Goal: Transaction & Acquisition: Purchase product/service

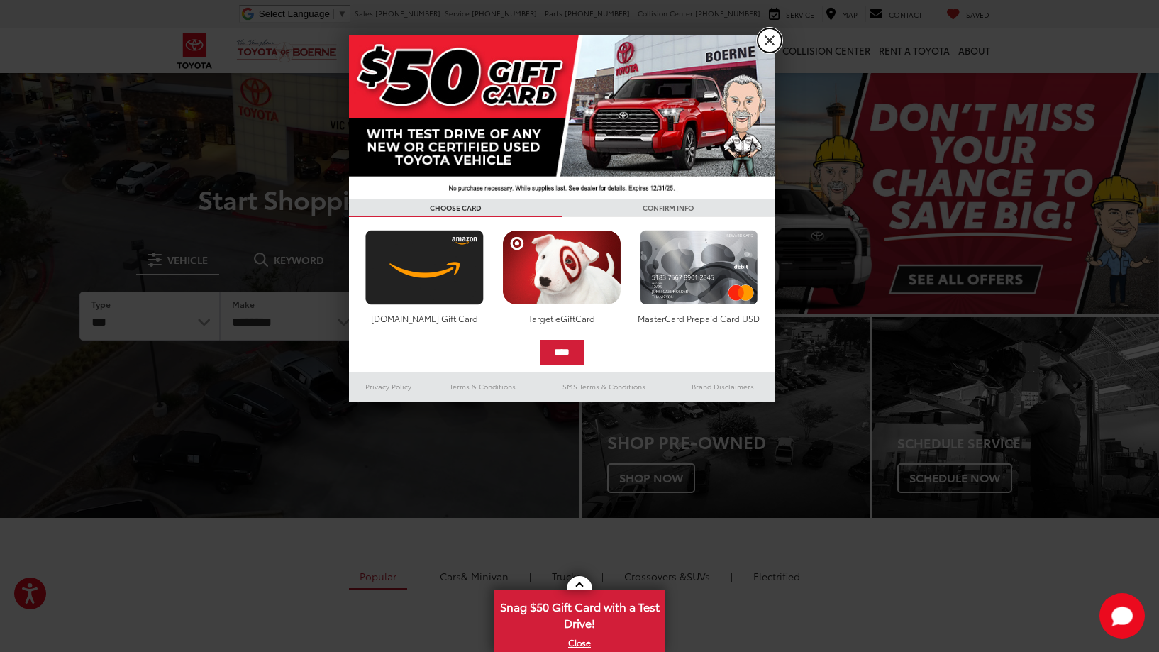
click at [767, 43] on link "X" at bounding box center [769, 40] width 24 height 24
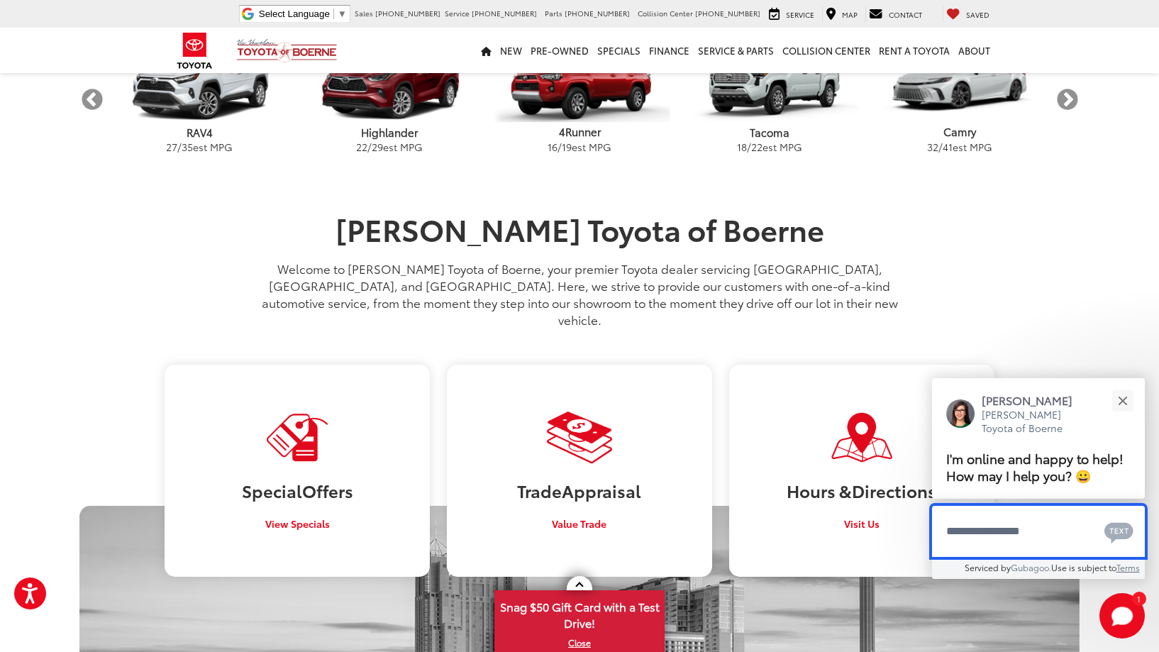
scroll to position [496, 0]
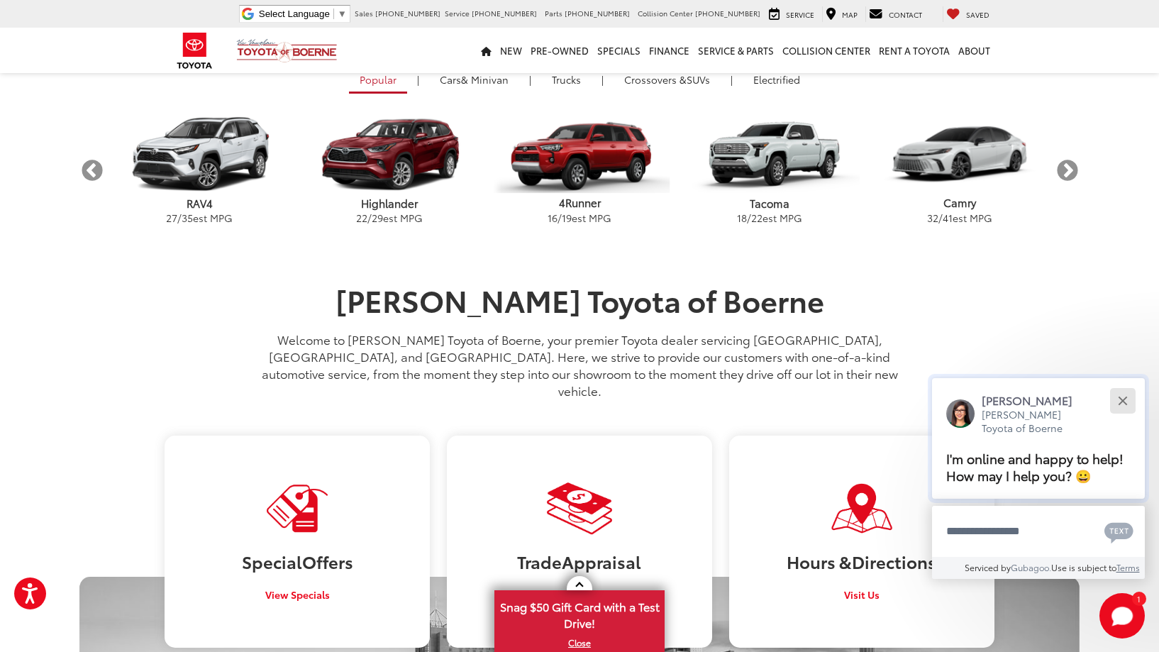
click at [1121, 399] on div "Close" at bounding box center [1122, 400] width 9 height 9
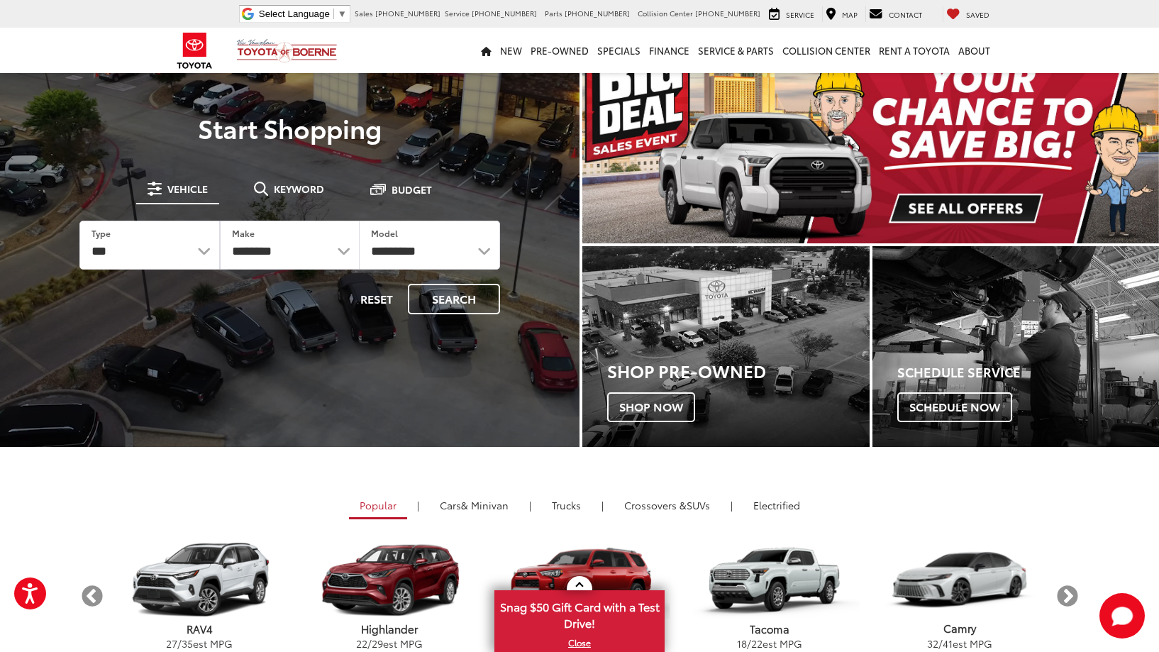
scroll to position [0, 0]
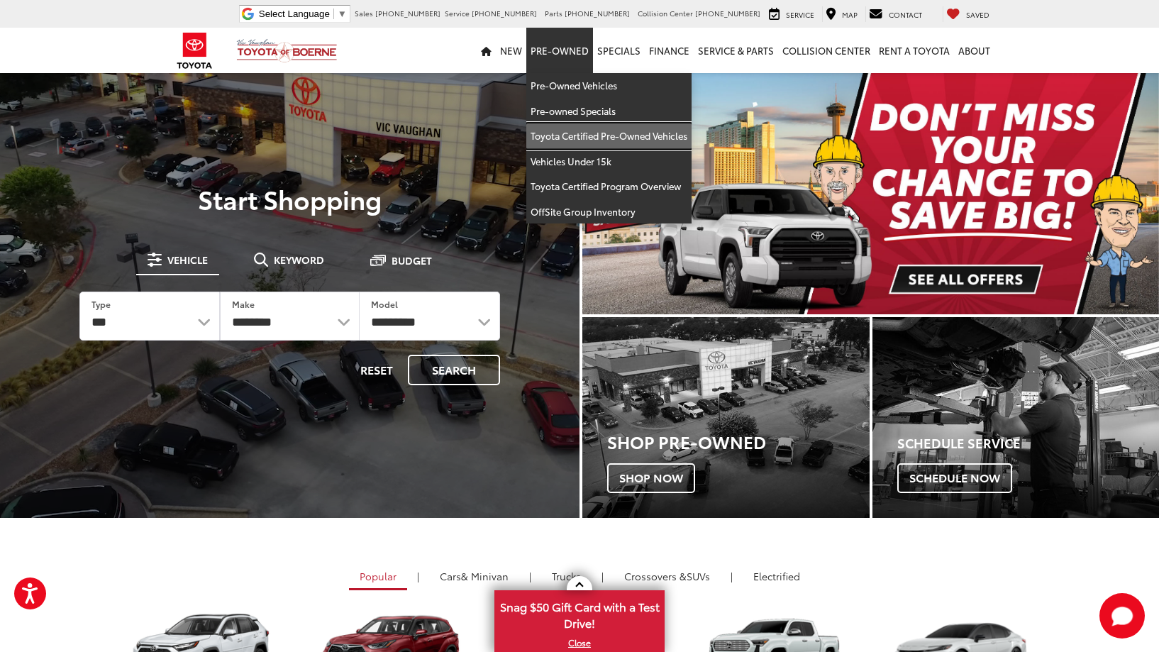
click at [576, 139] on link "Toyota Certified Pre-Owned Vehicles" at bounding box center [608, 136] width 165 height 26
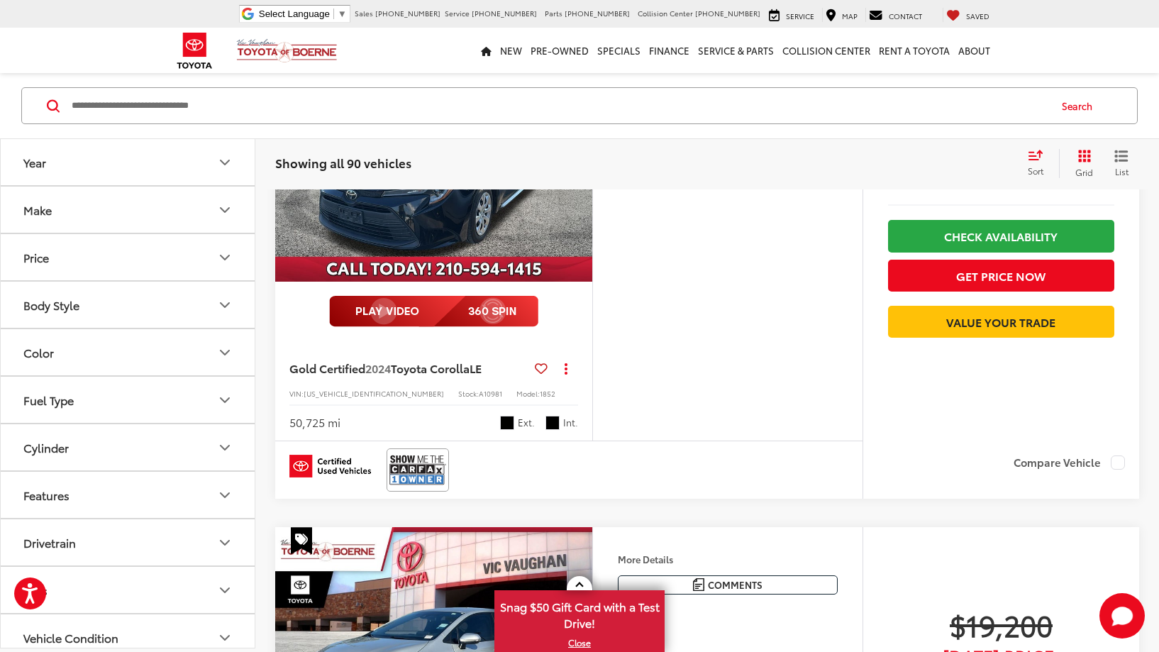
scroll to position [70, 0]
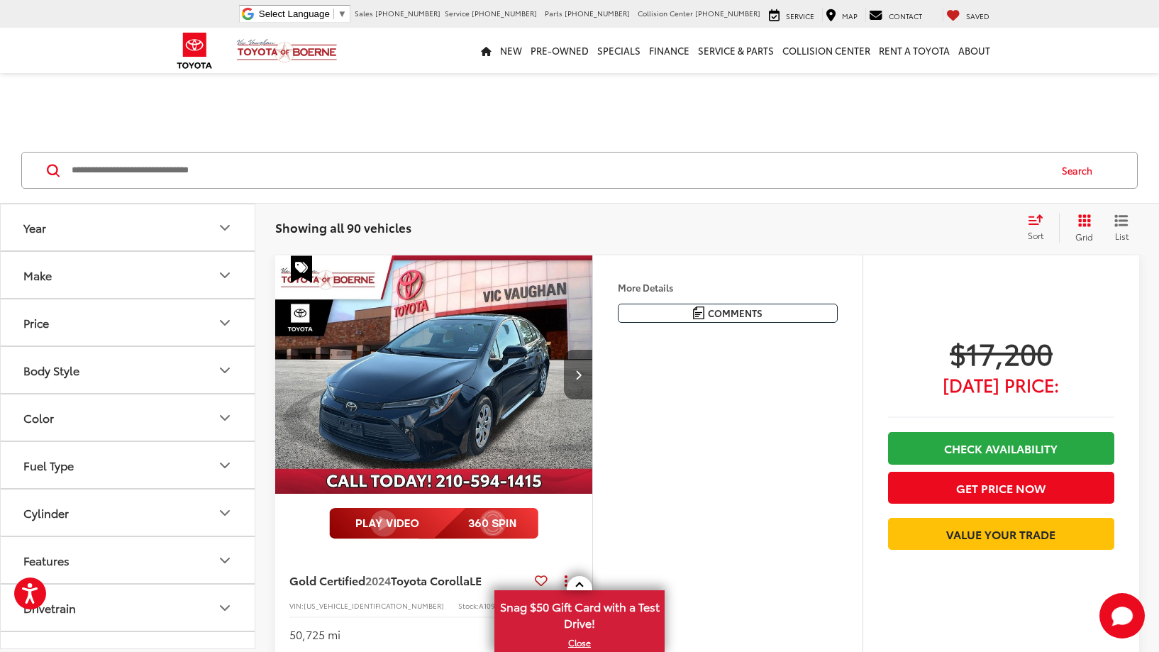
click at [582, 374] on button "Next image" at bounding box center [578, 375] width 28 height 50
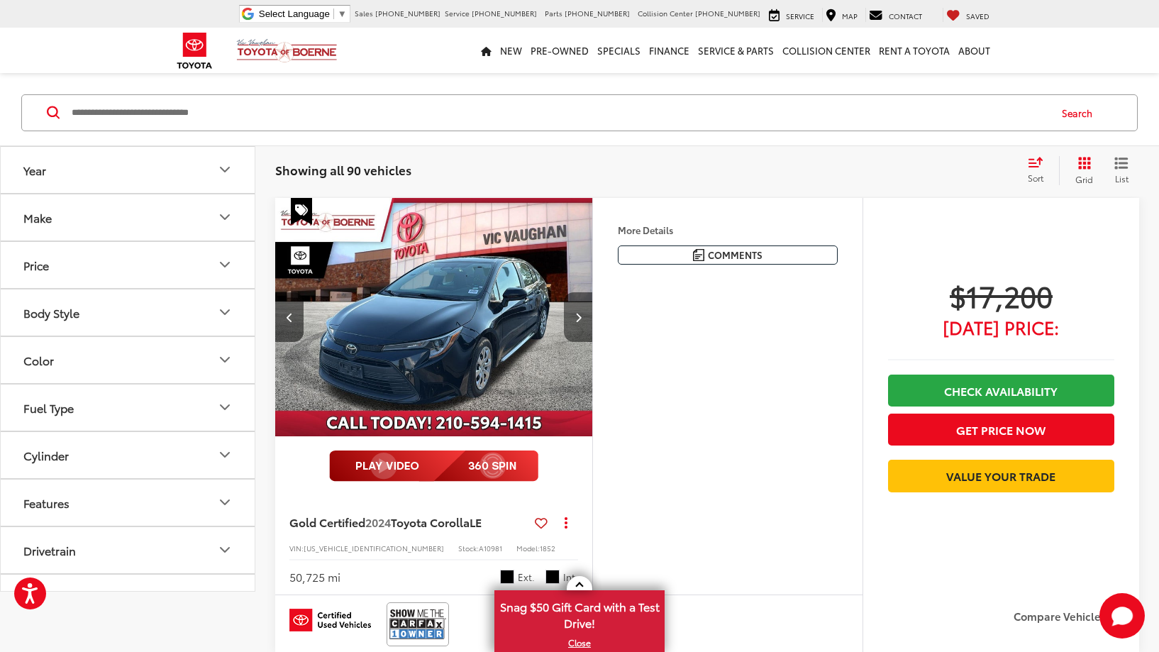
scroll to position [0, 319]
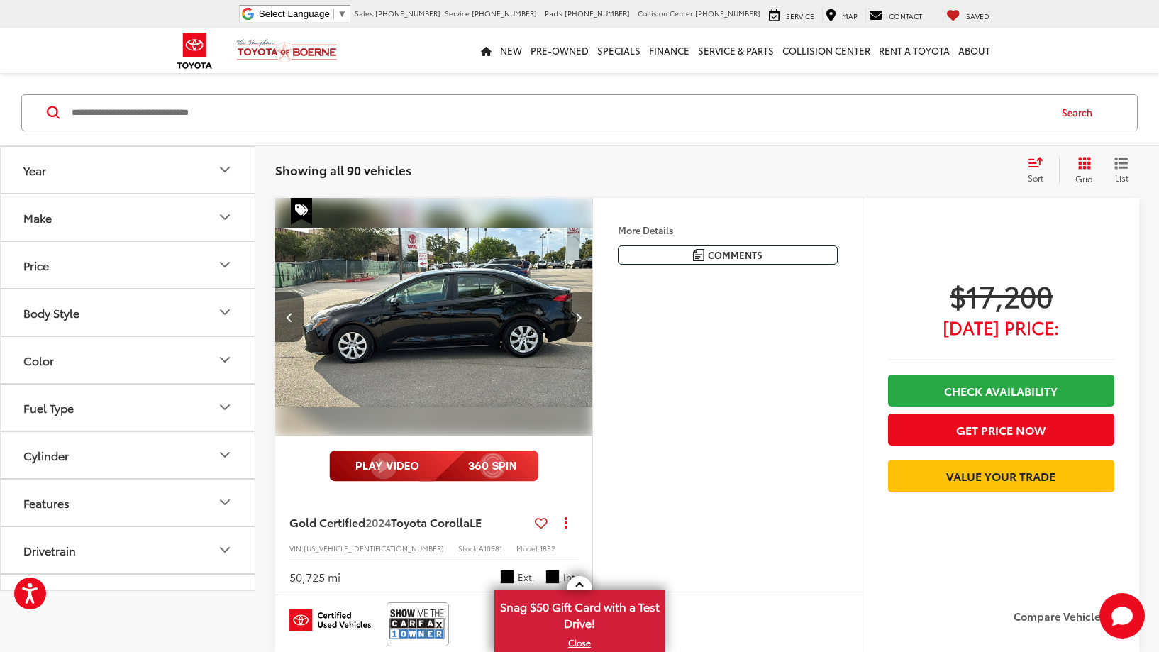
click at [575, 310] on button "Next image" at bounding box center [578, 317] width 28 height 50
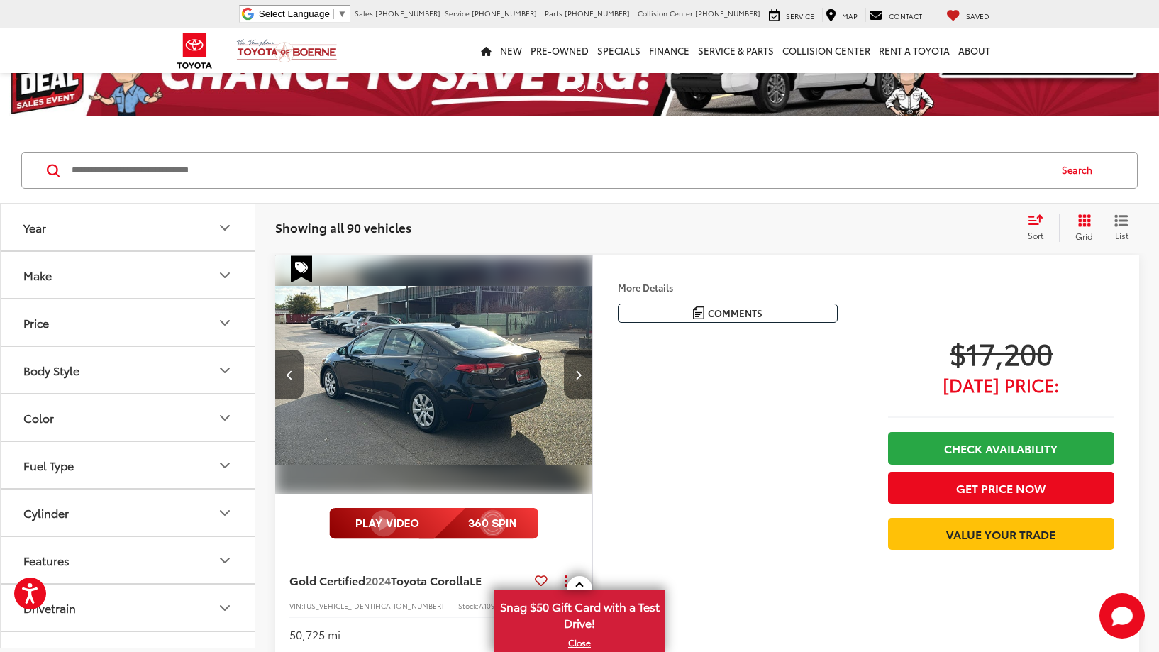
click at [569, 307] on img "2024 Toyota Corolla LE 2" at bounding box center [433, 375] width 319 height 240
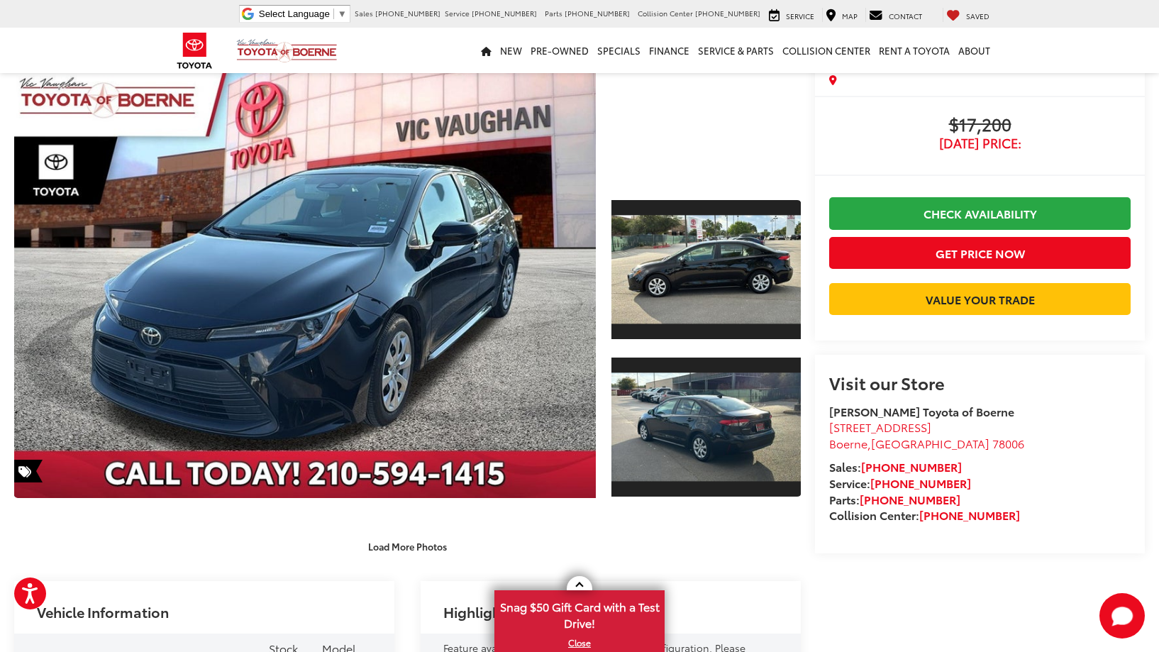
scroll to position [170, 0]
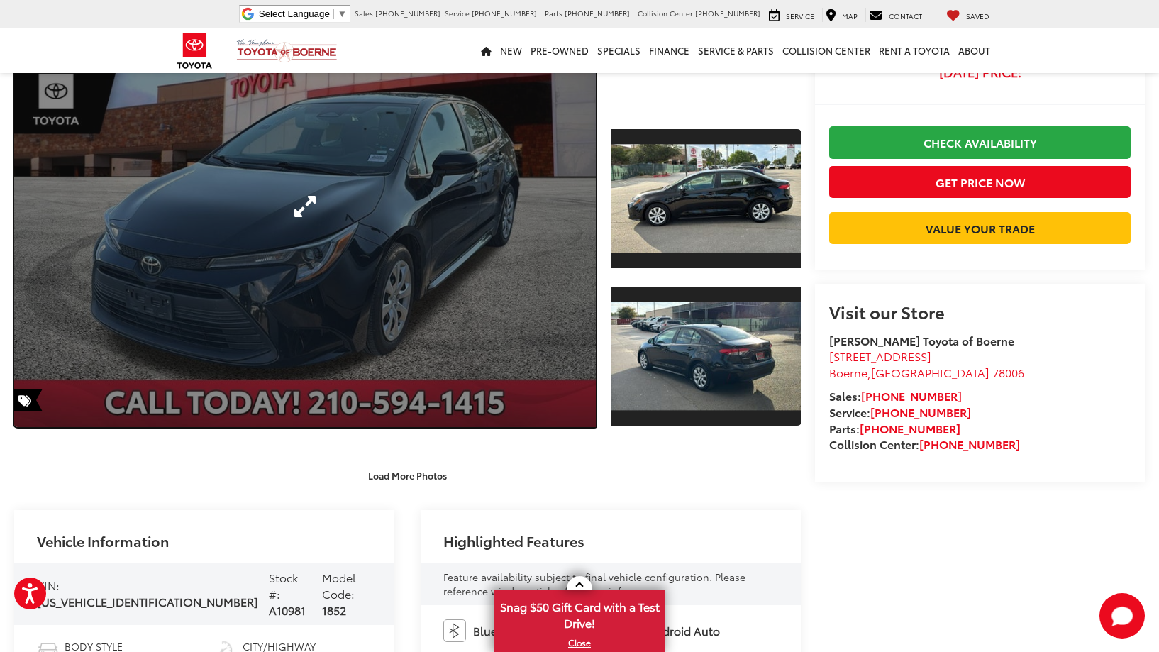
click at [518, 221] on link "Expand Photo 0" at bounding box center [304, 206] width 581 height 441
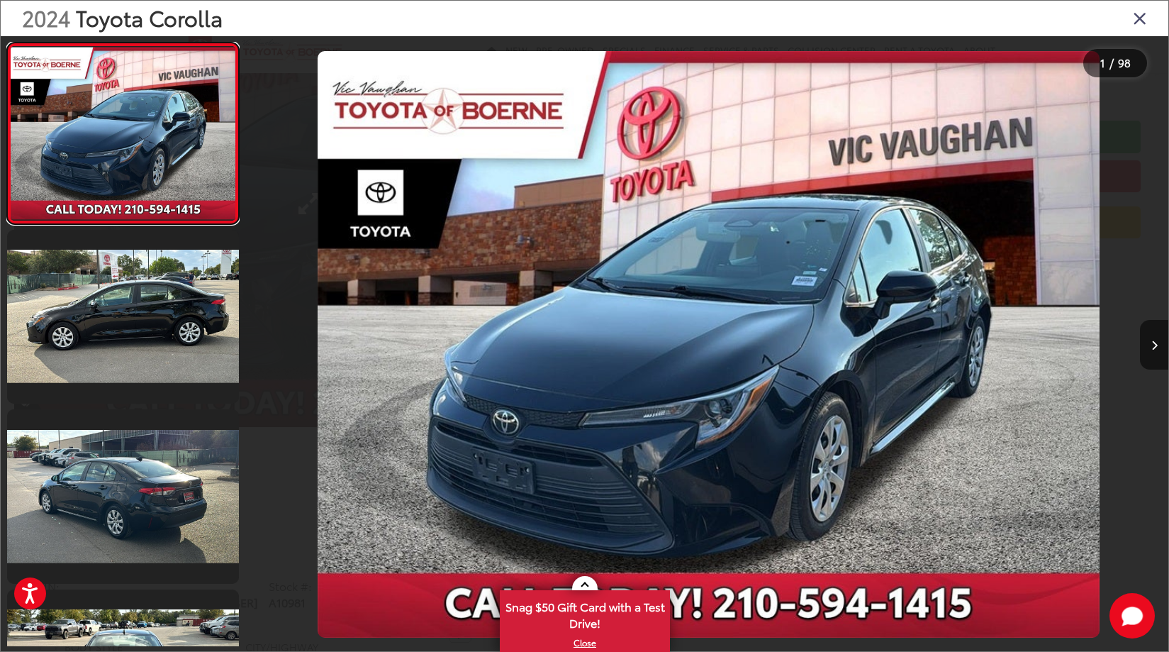
scroll to position [175, 0]
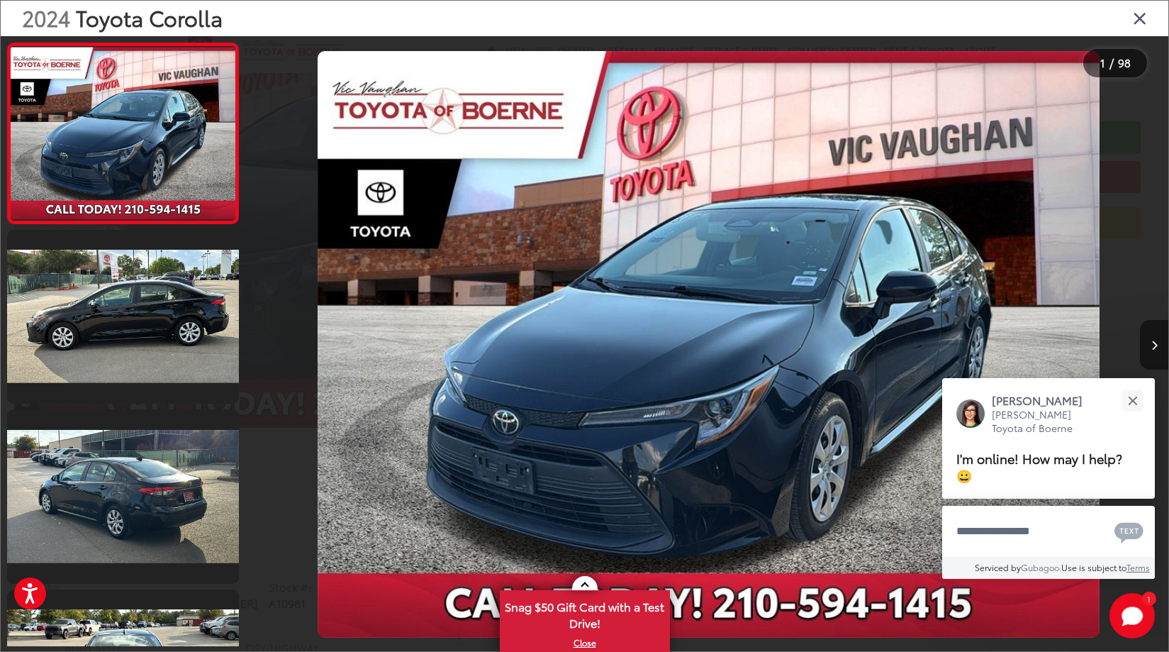
click at [1151, 362] on button "Next image" at bounding box center [1154, 345] width 28 height 50
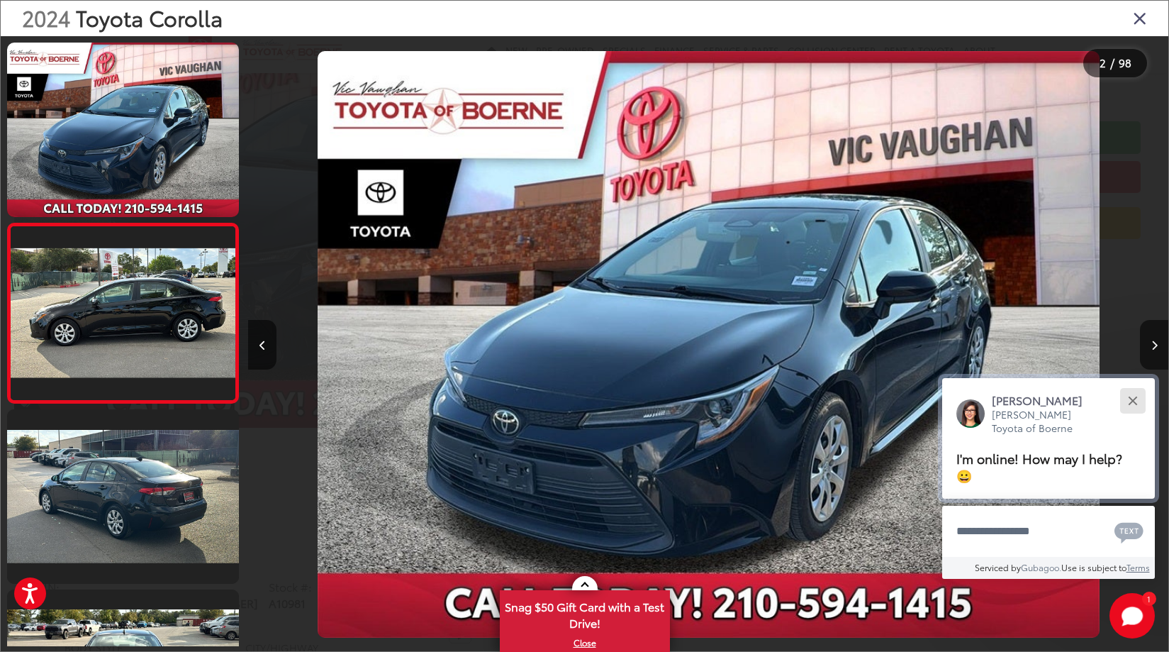
click at [1140, 394] on button "Close" at bounding box center [1133, 400] width 30 height 30
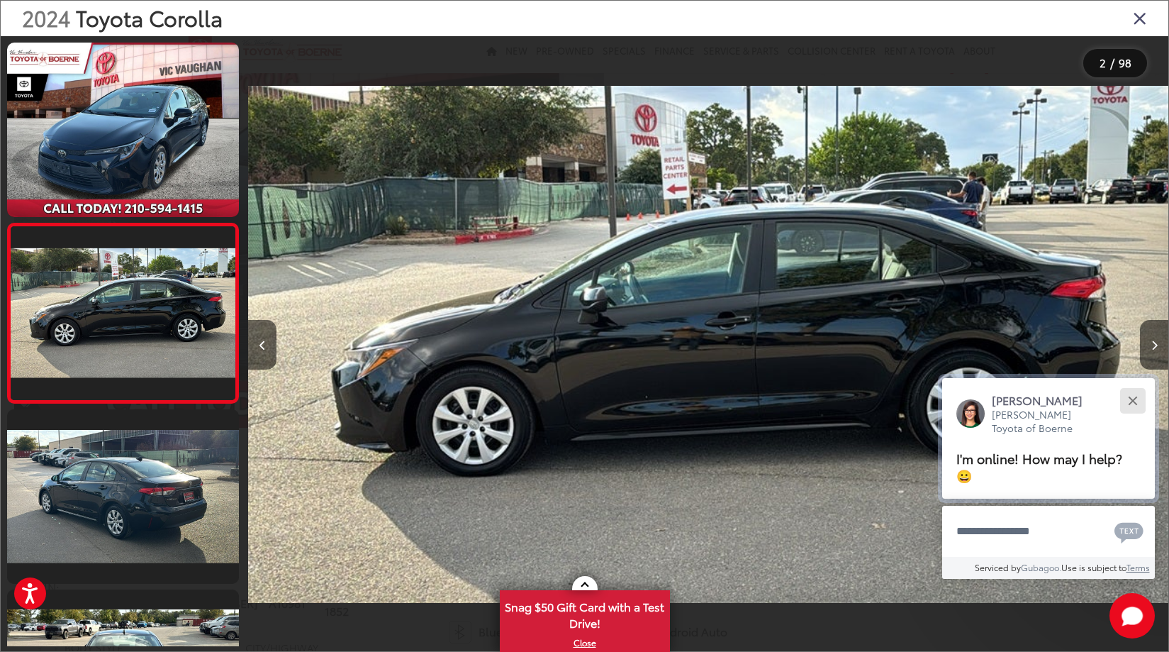
scroll to position [11, 0]
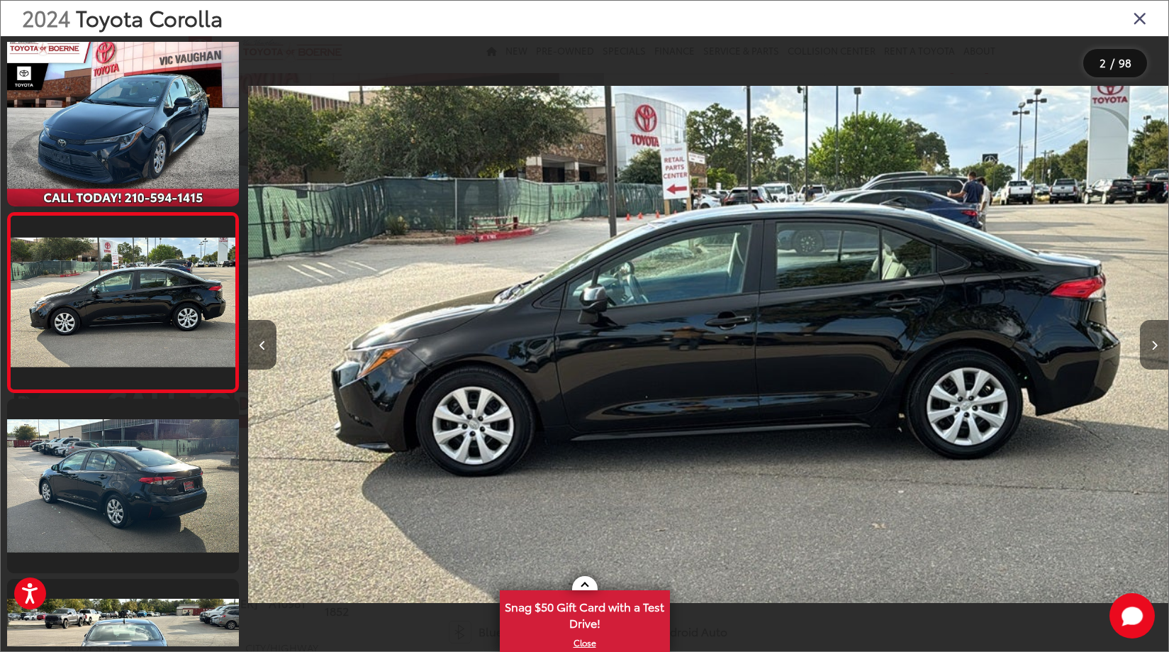
click at [1146, 345] on button "Next image" at bounding box center [1154, 345] width 28 height 50
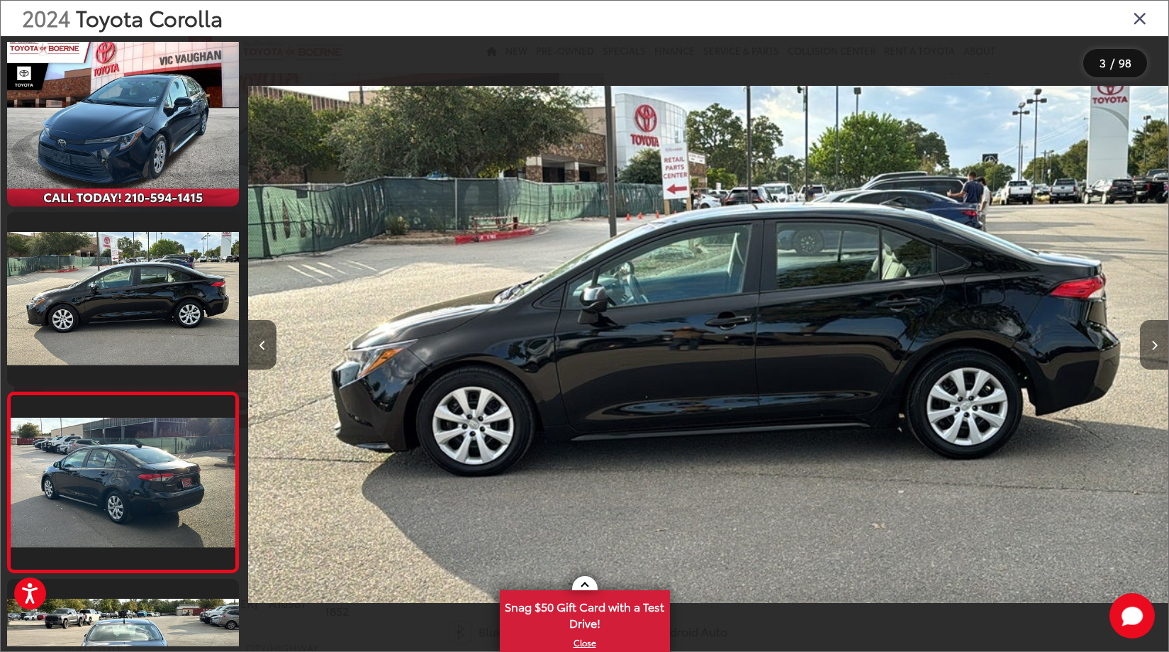
click at [1152, 347] on icon "Next image" at bounding box center [1155, 345] width 6 height 10
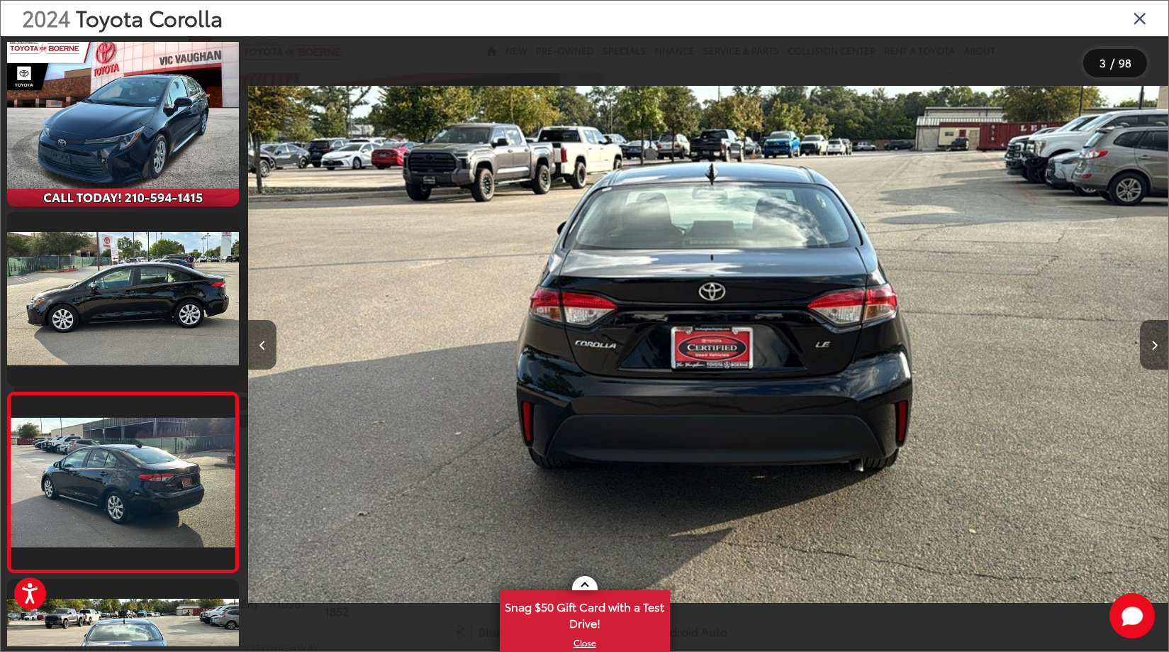
scroll to position [190, 0]
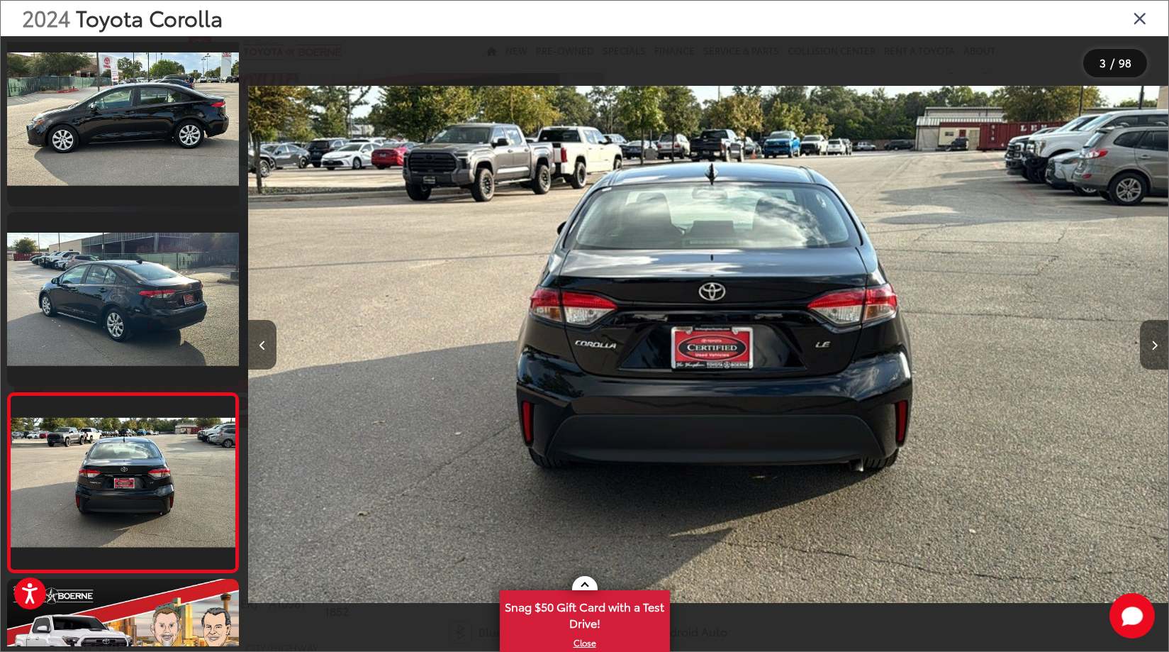
click at [1152, 347] on icon "Next image" at bounding box center [1155, 345] width 6 height 10
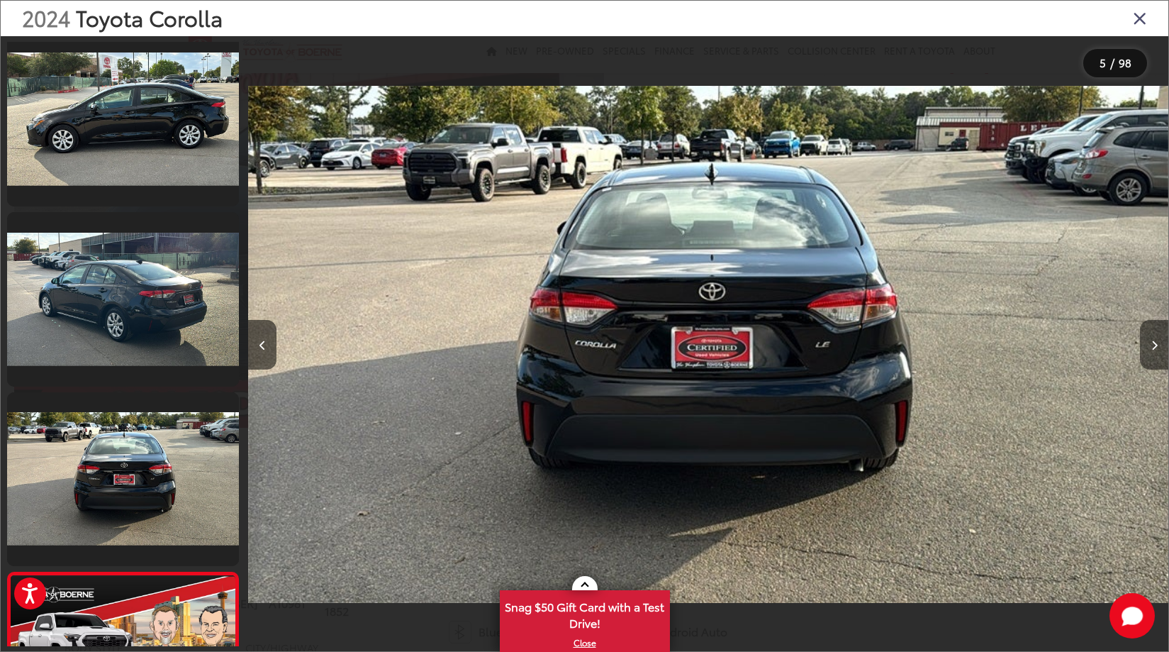
click at [1152, 347] on icon "Next image" at bounding box center [1155, 345] width 6 height 10
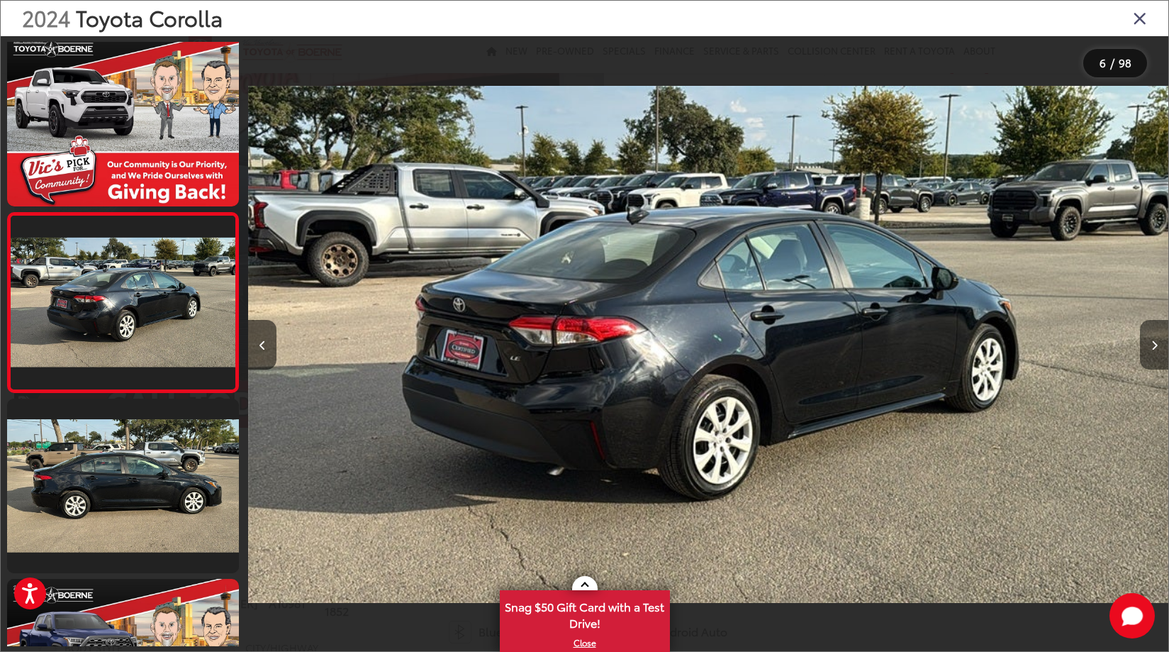
scroll to position [0, 0]
click at [1146, 347] on button "Next image" at bounding box center [1154, 345] width 28 height 50
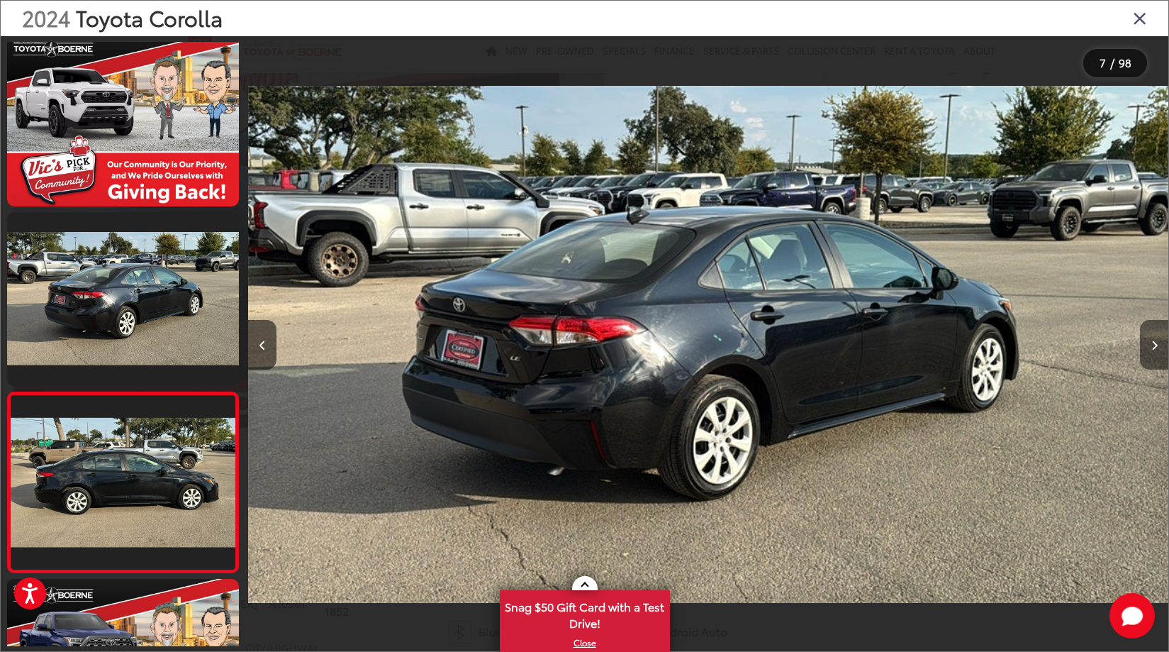
click at [1146, 347] on button "Next image" at bounding box center [1154, 345] width 28 height 50
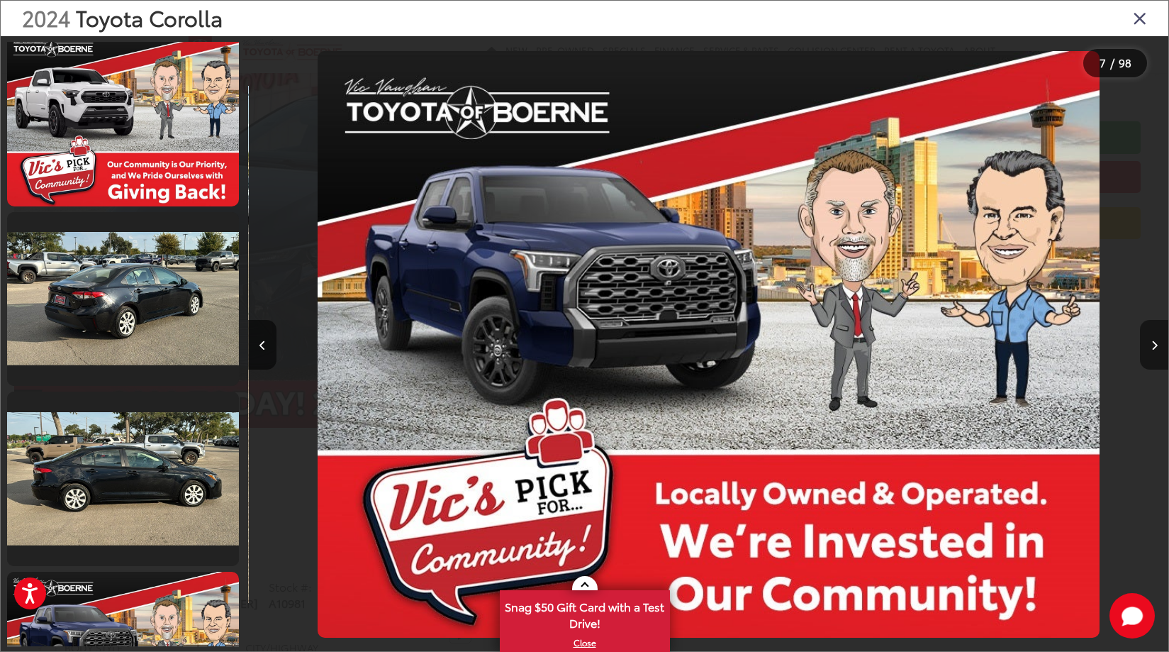
scroll to position [909, 0]
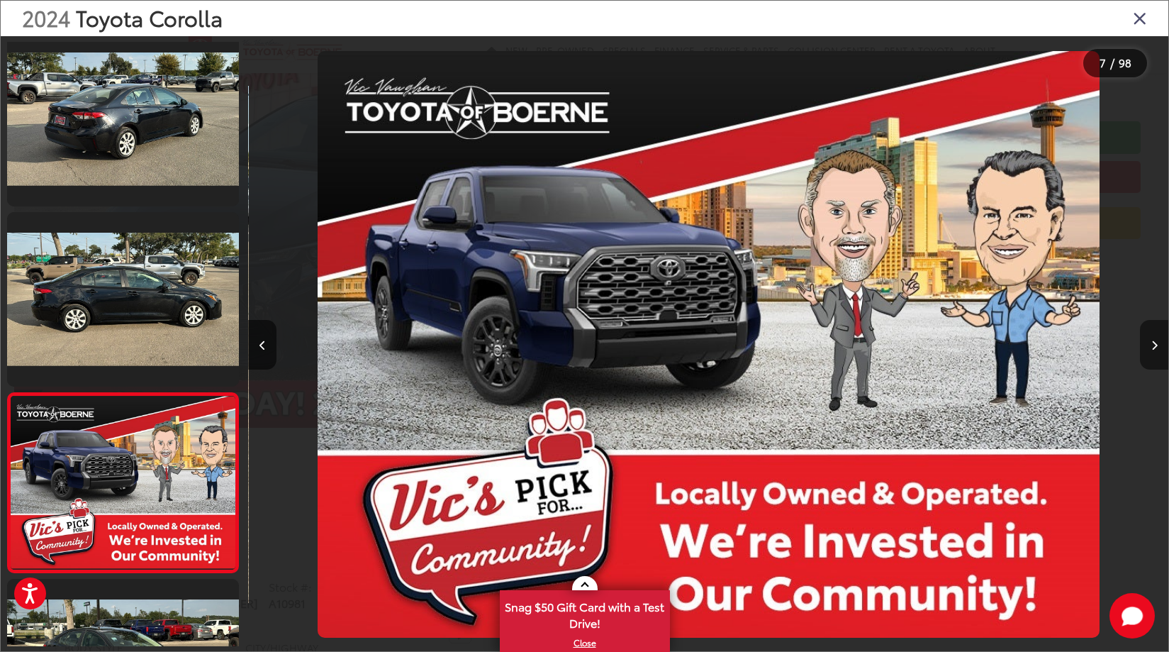
click at [1146, 347] on button "Next image" at bounding box center [1154, 345] width 28 height 50
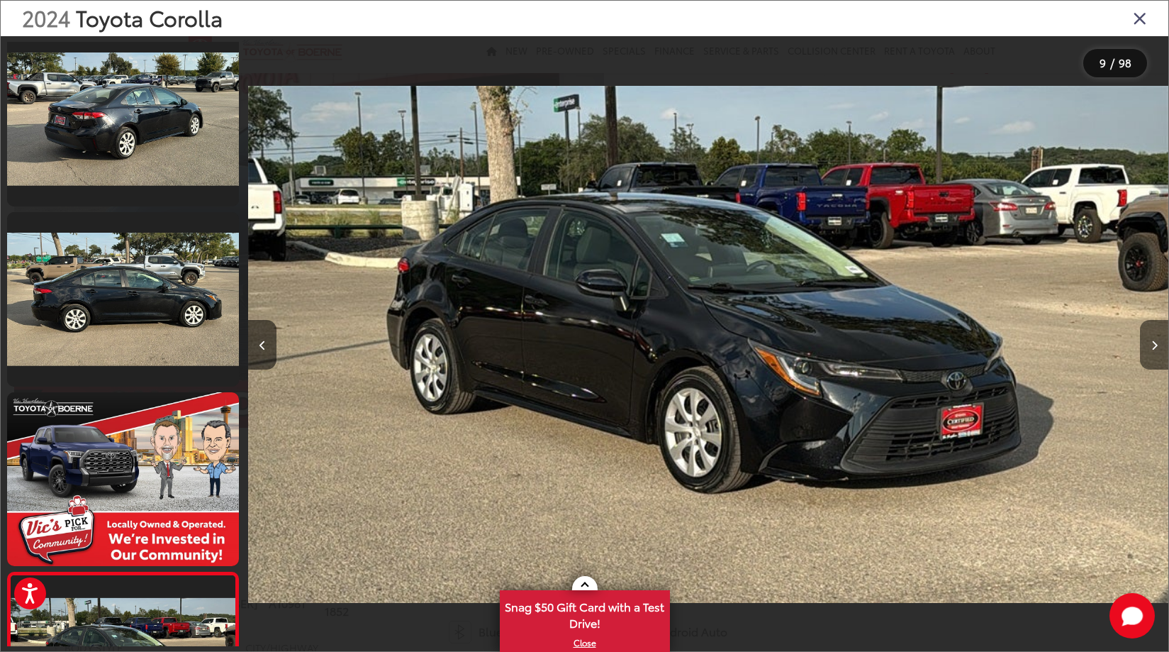
scroll to position [1269, 0]
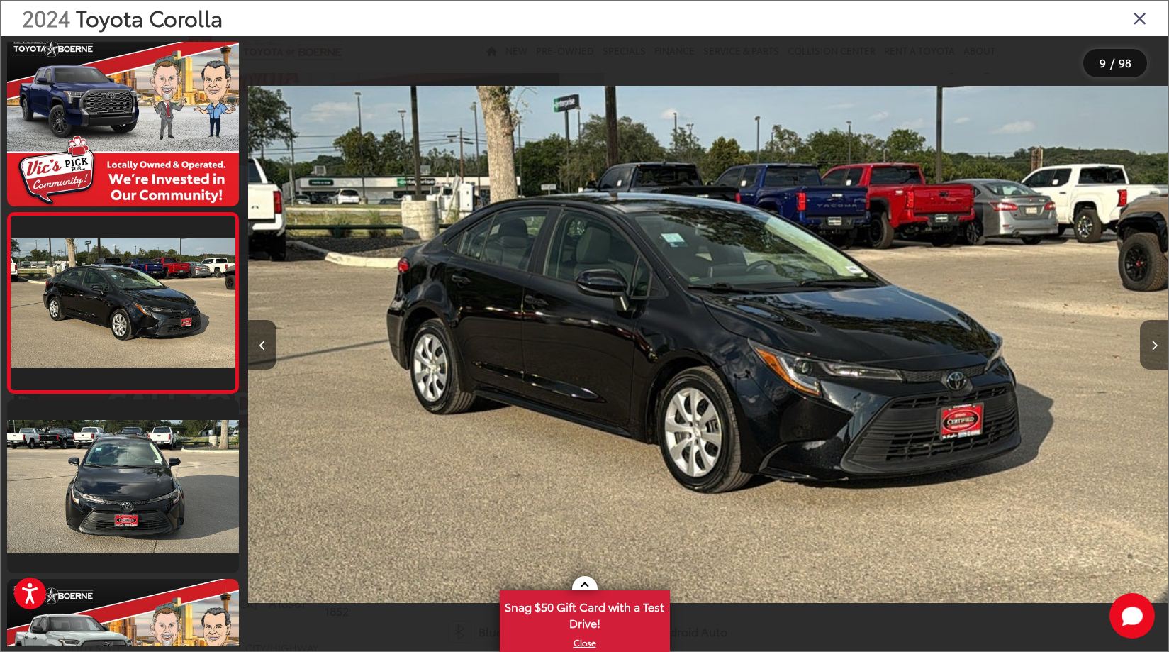
click at [1146, 347] on button "Next image" at bounding box center [1154, 345] width 28 height 50
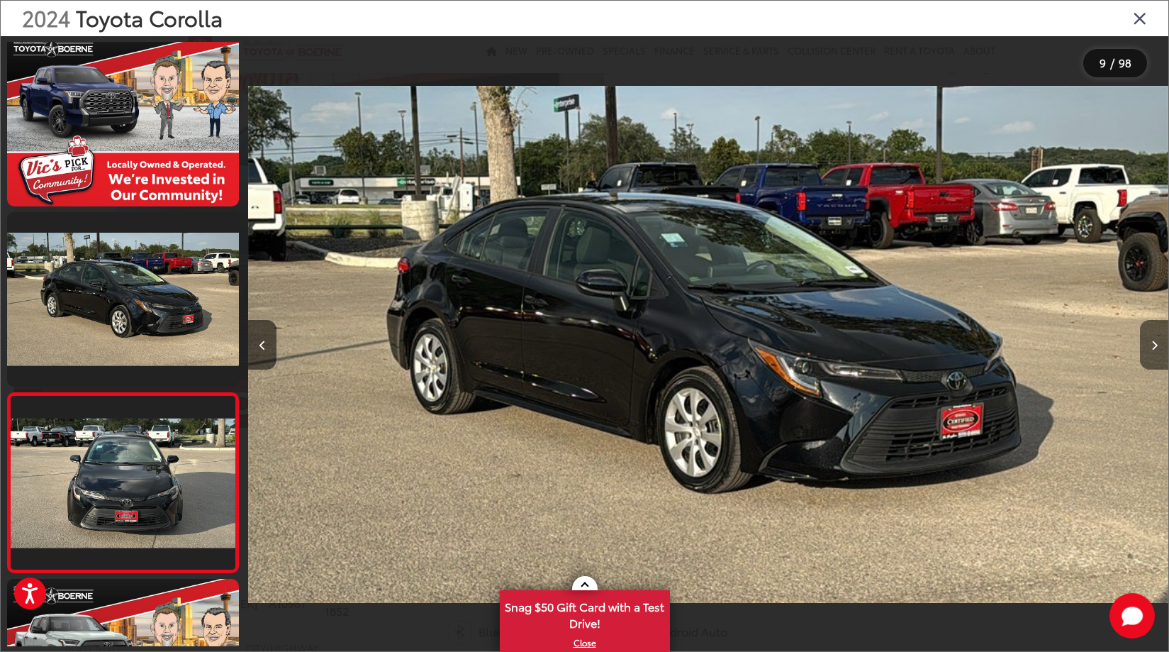
click at [1146, 347] on button "Next image" at bounding box center [1154, 345] width 28 height 50
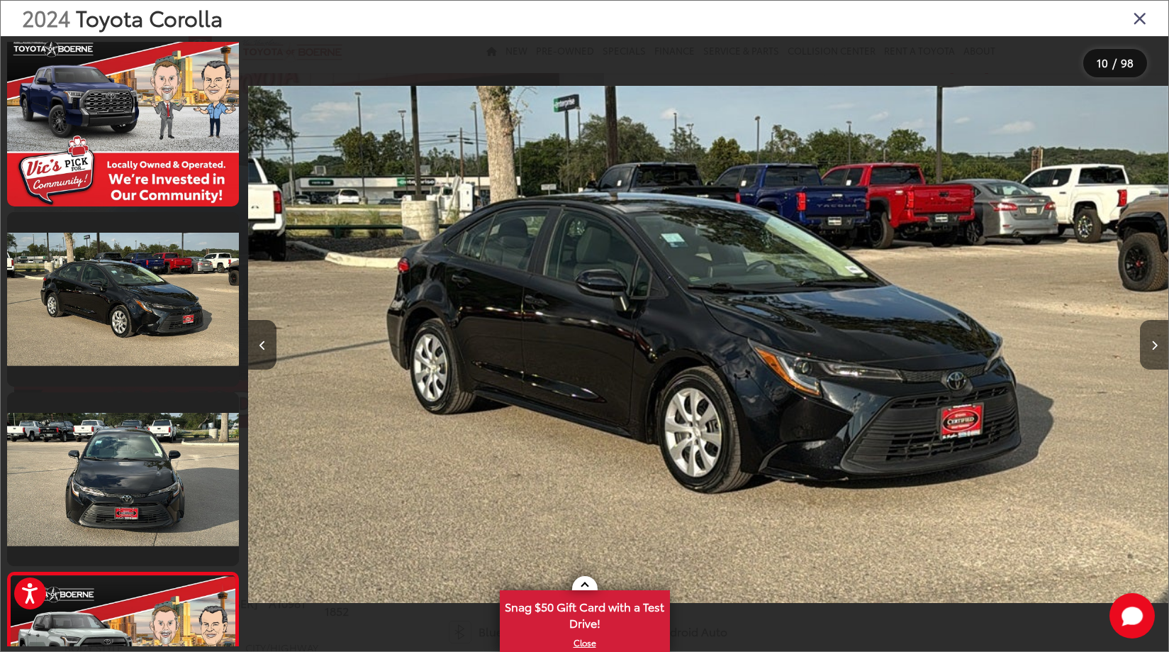
scroll to position [0, 9202]
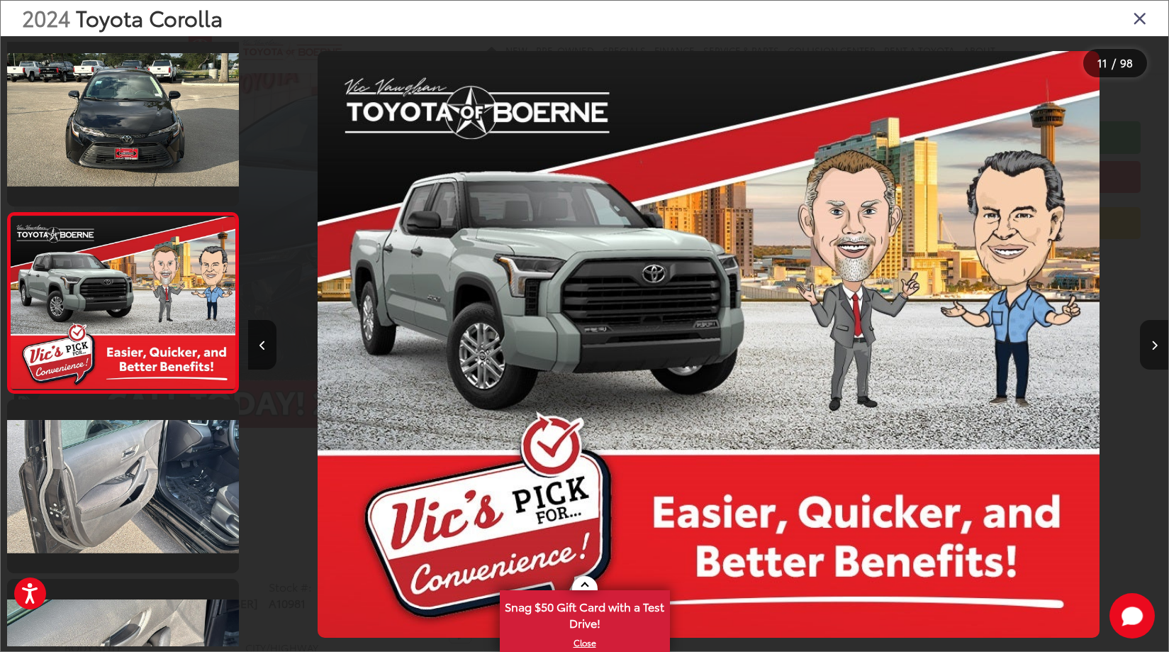
click at [1146, 347] on button "Next image" at bounding box center [1154, 345] width 28 height 50
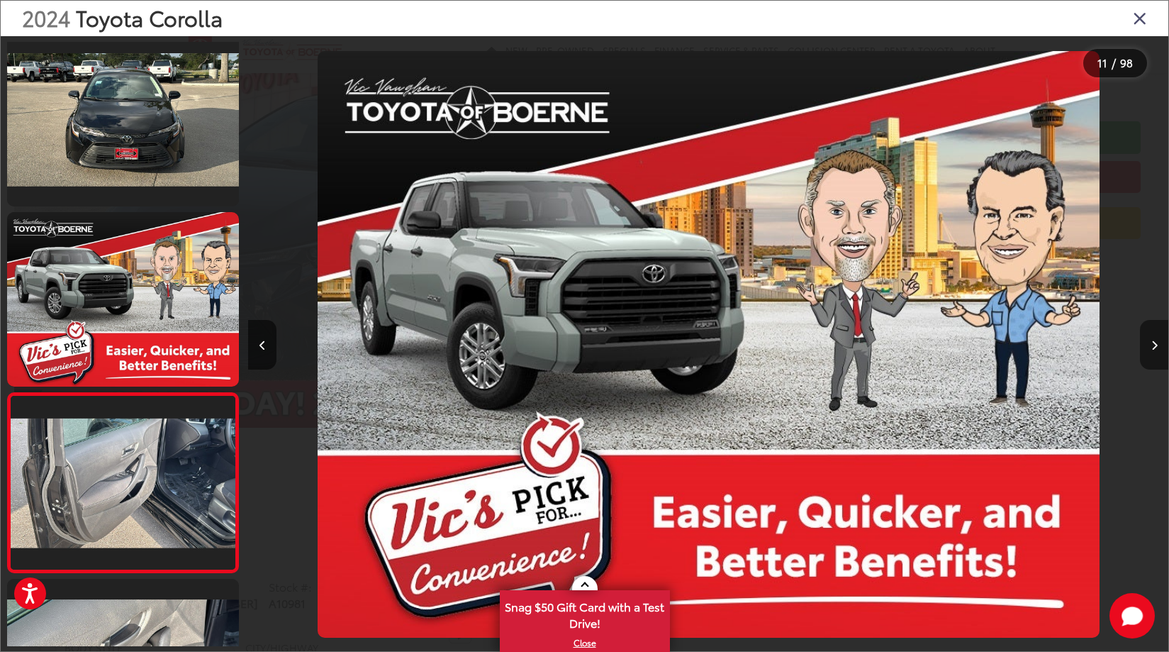
scroll to position [1808, 0]
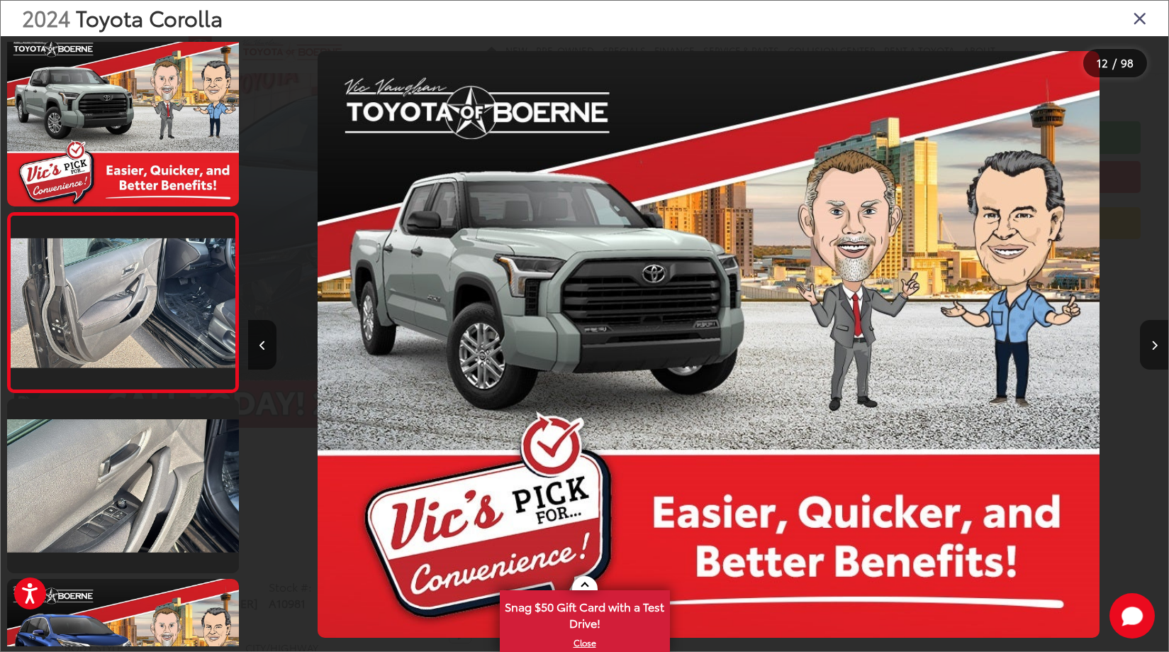
click at [1146, 347] on button "Next image" at bounding box center [1154, 345] width 28 height 50
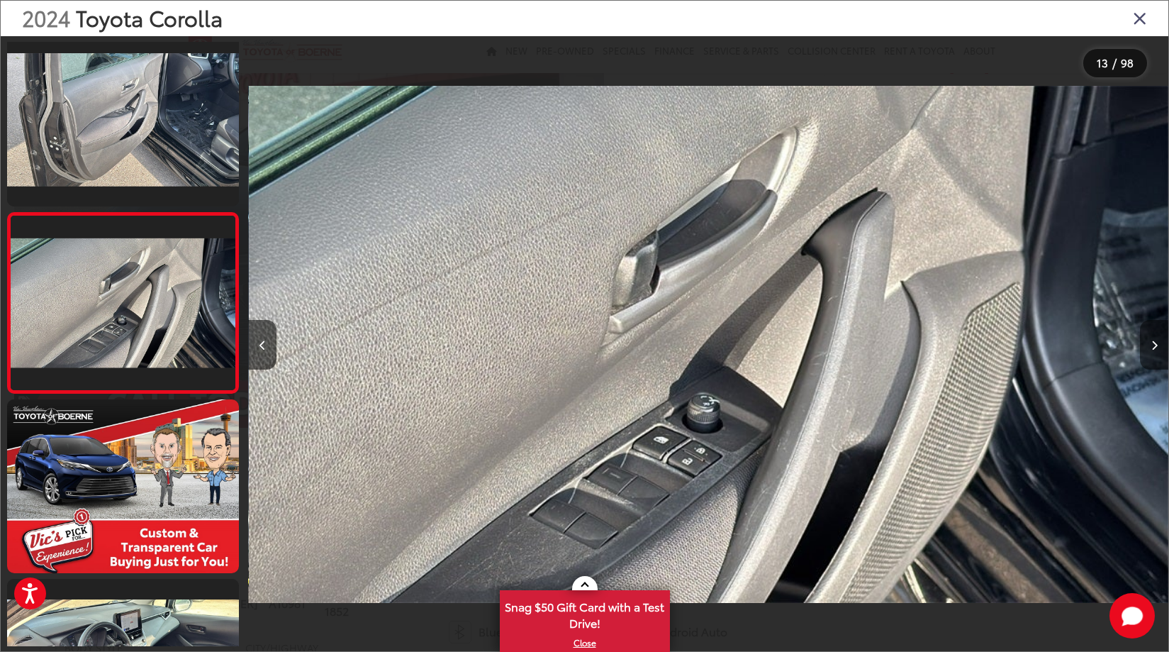
scroll to position [1988, 0]
click at [1146, 339] on button "Next image" at bounding box center [1154, 345] width 28 height 50
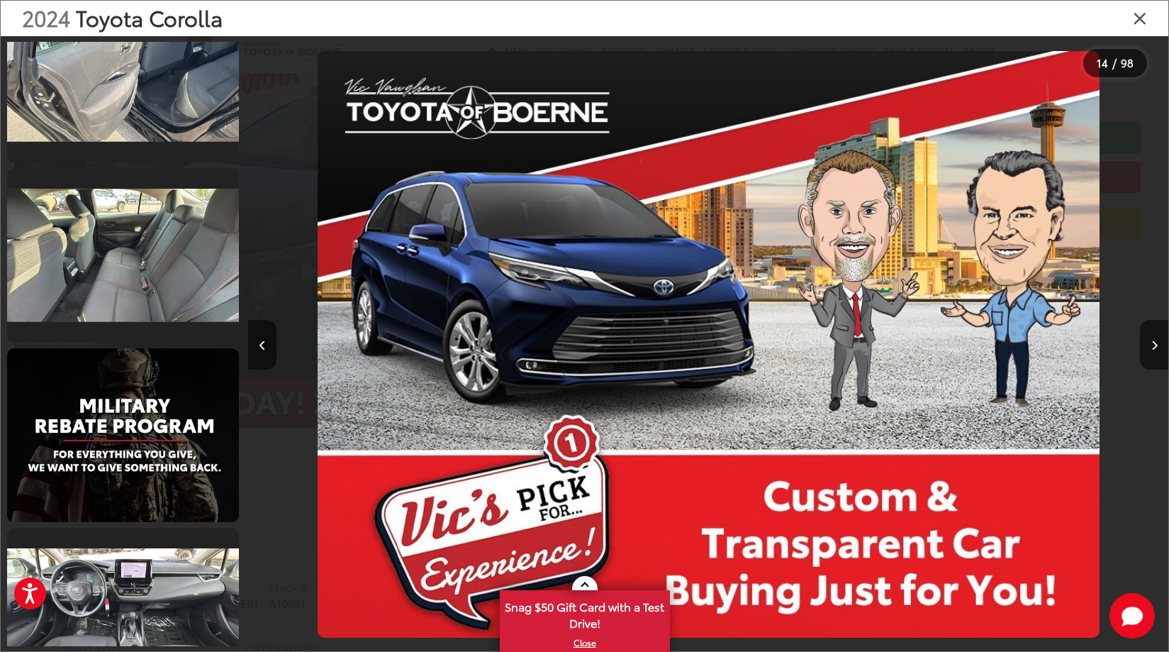
scroll to position [4083, 0]
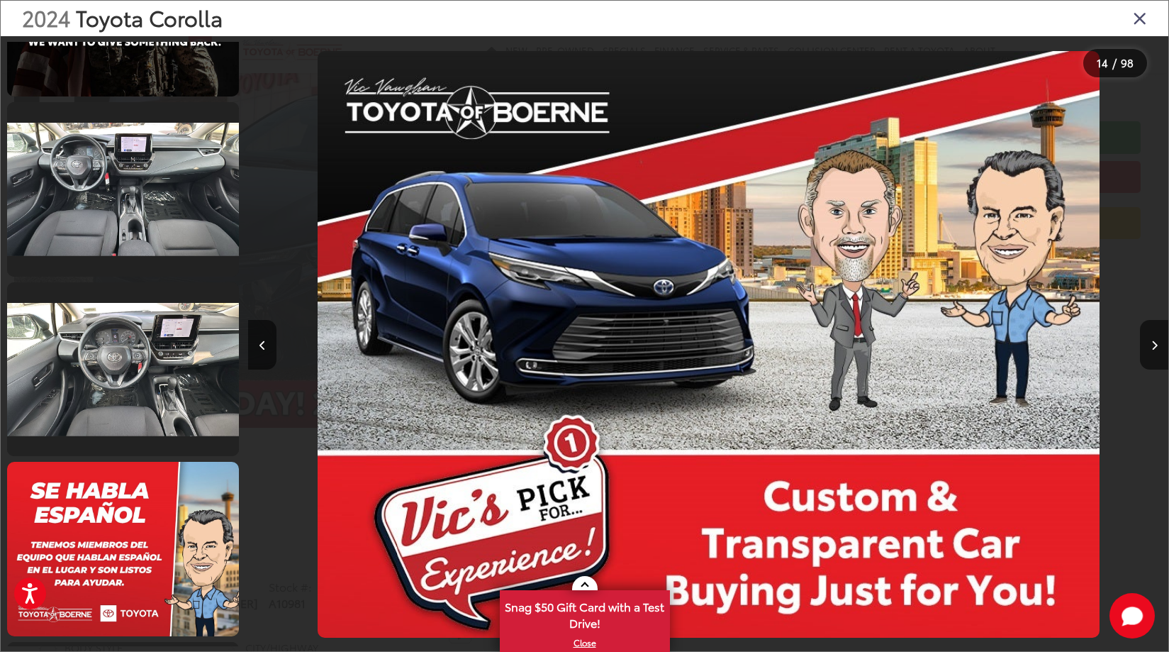
click at [1140, 16] on icon "Close gallery" at bounding box center [1140, 18] width 14 height 18
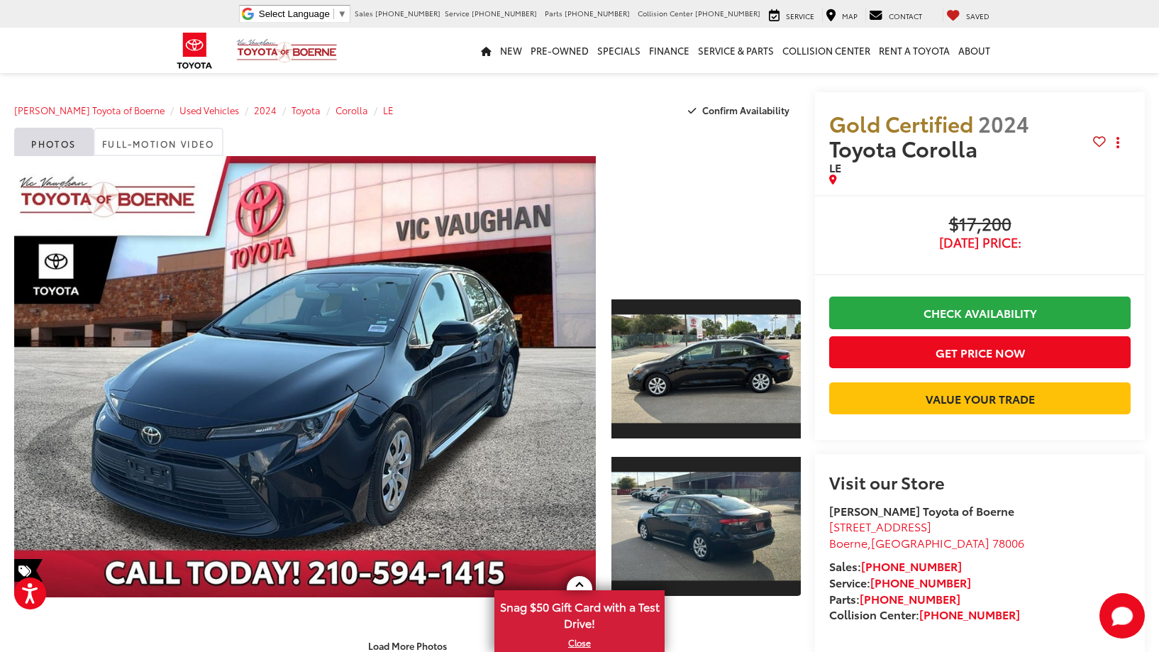
scroll to position [0, 0]
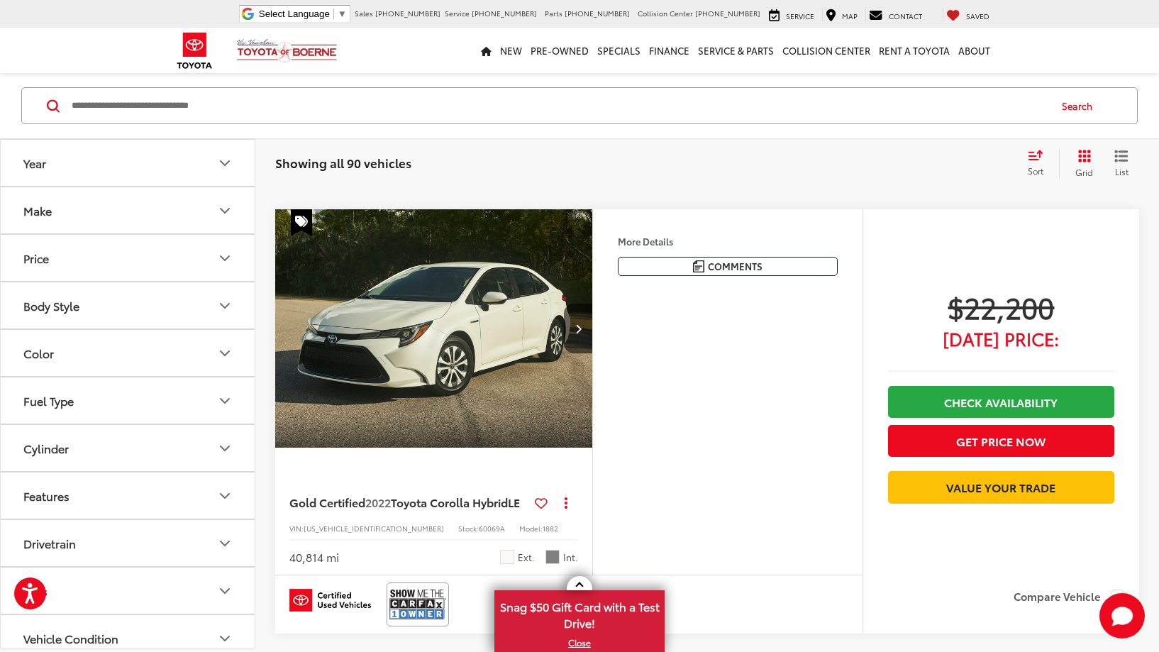
scroll to position [5869, 0]
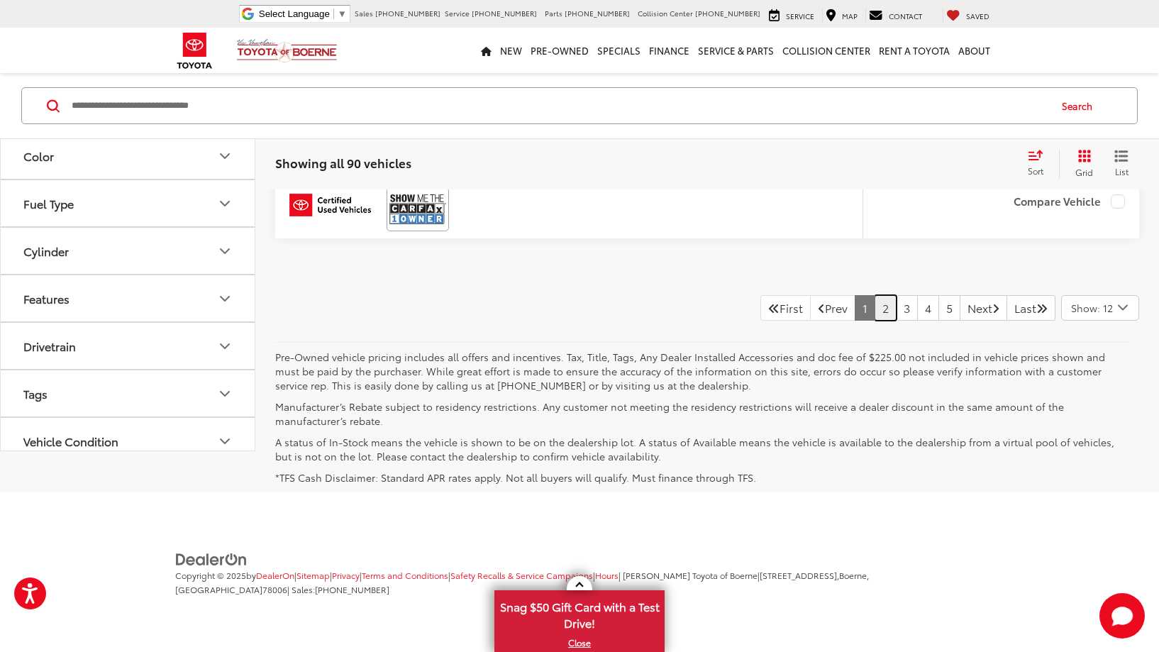
click at [874, 308] on link "2" at bounding box center [885, 308] width 22 height 26
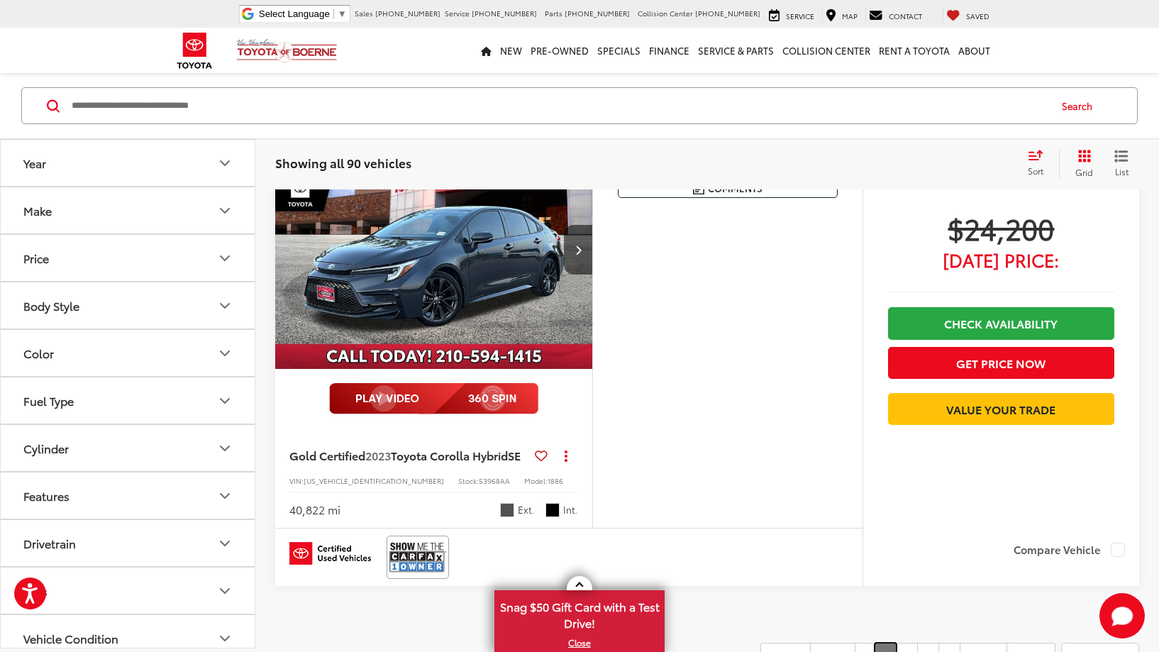
scroll to position [5808, 0]
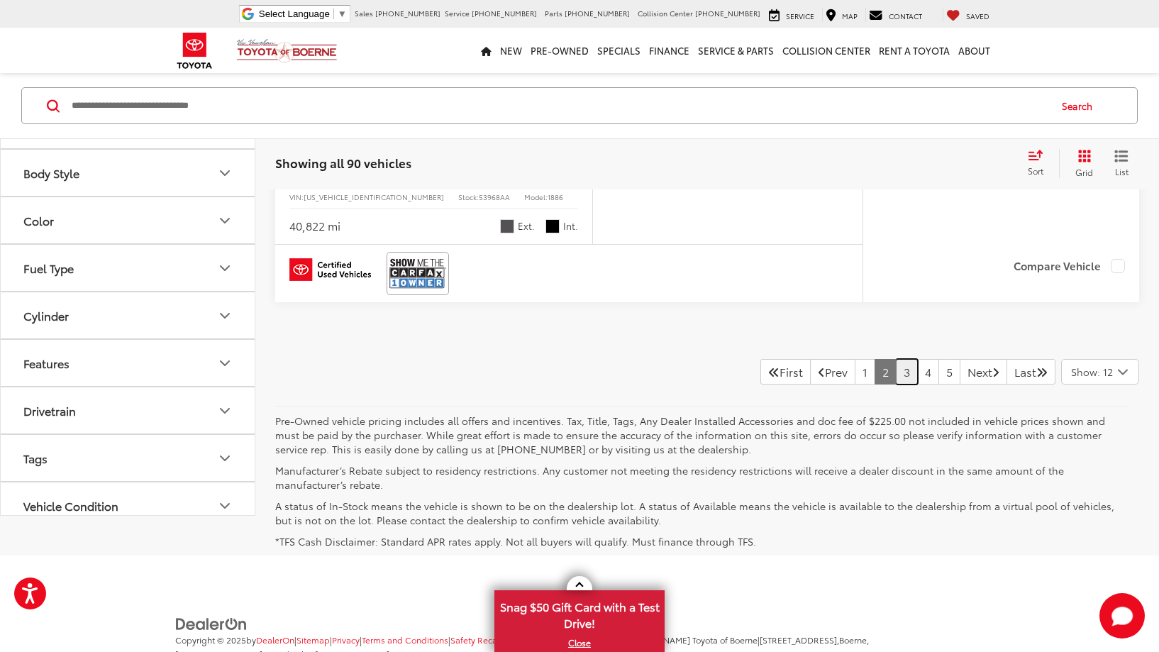
click at [896, 384] on link "3" at bounding box center [907, 372] width 22 height 26
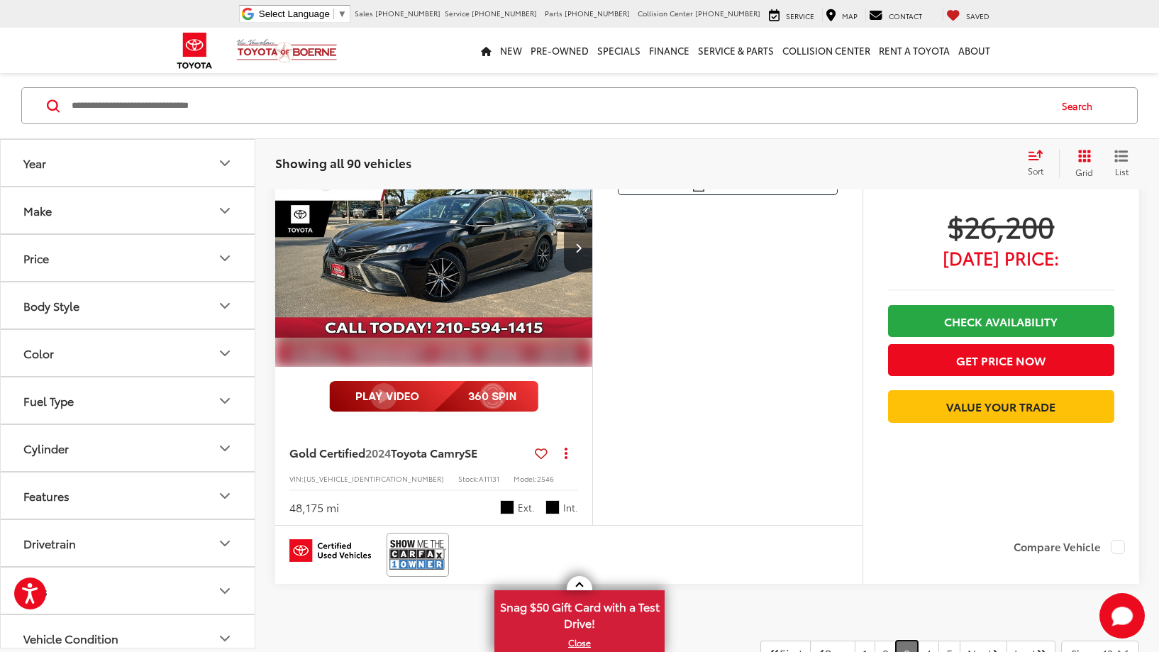
scroll to position [5870, 0]
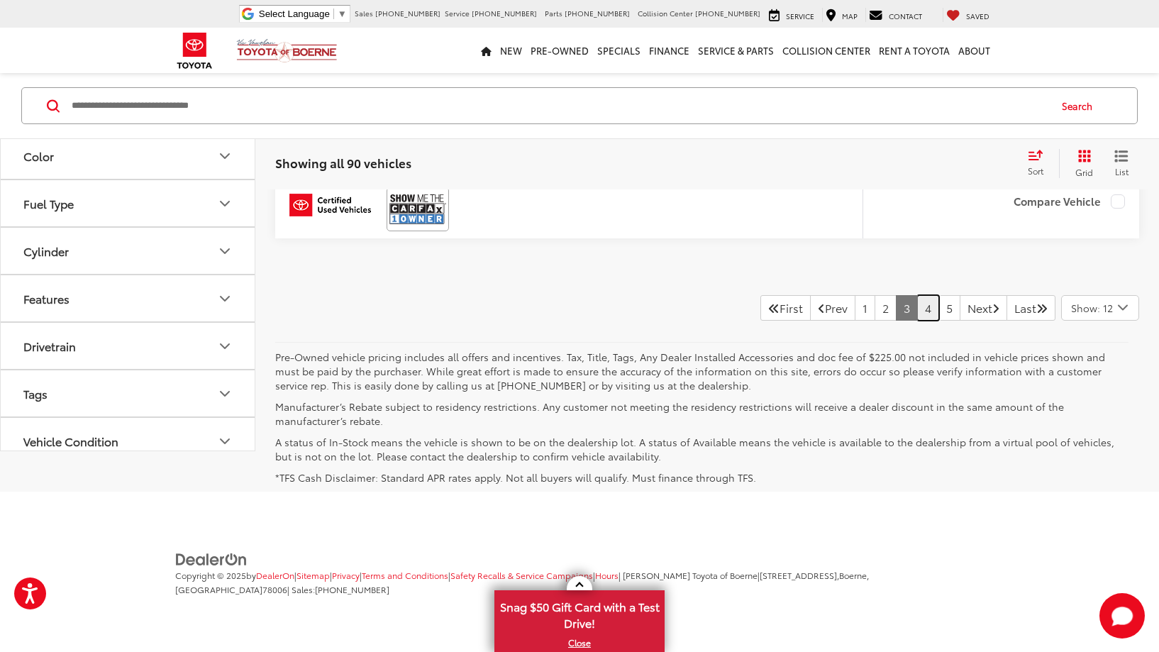
click at [917, 311] on link "4" at bounding box center [928, 308] width 22 height 26
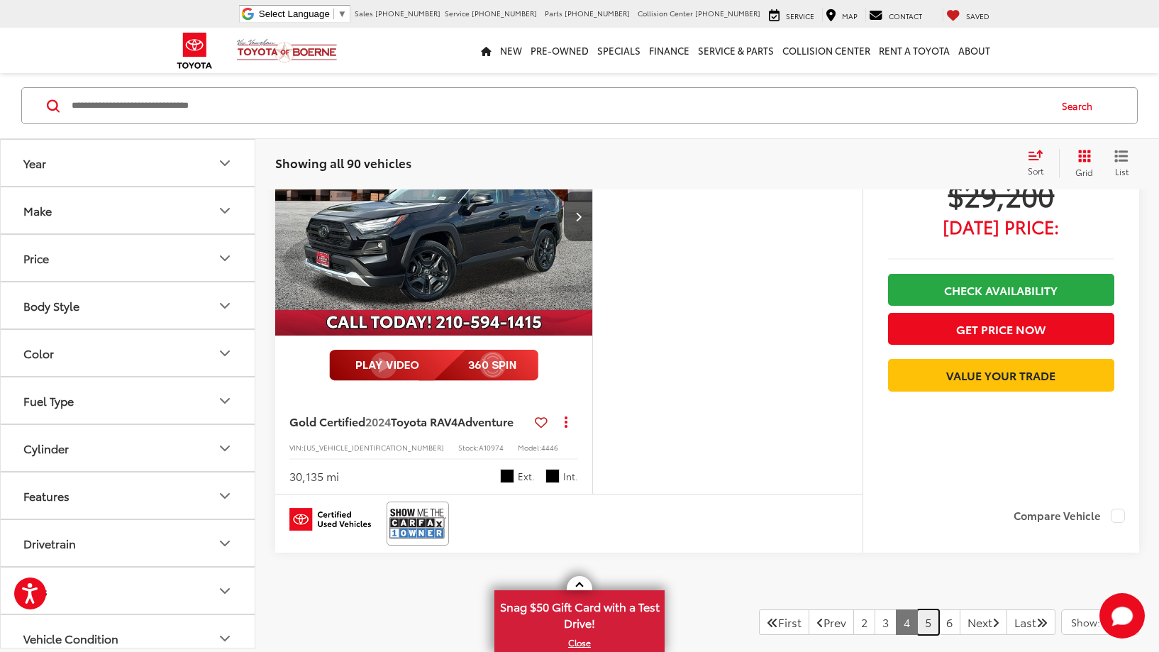
scroll to position [5869, 0]
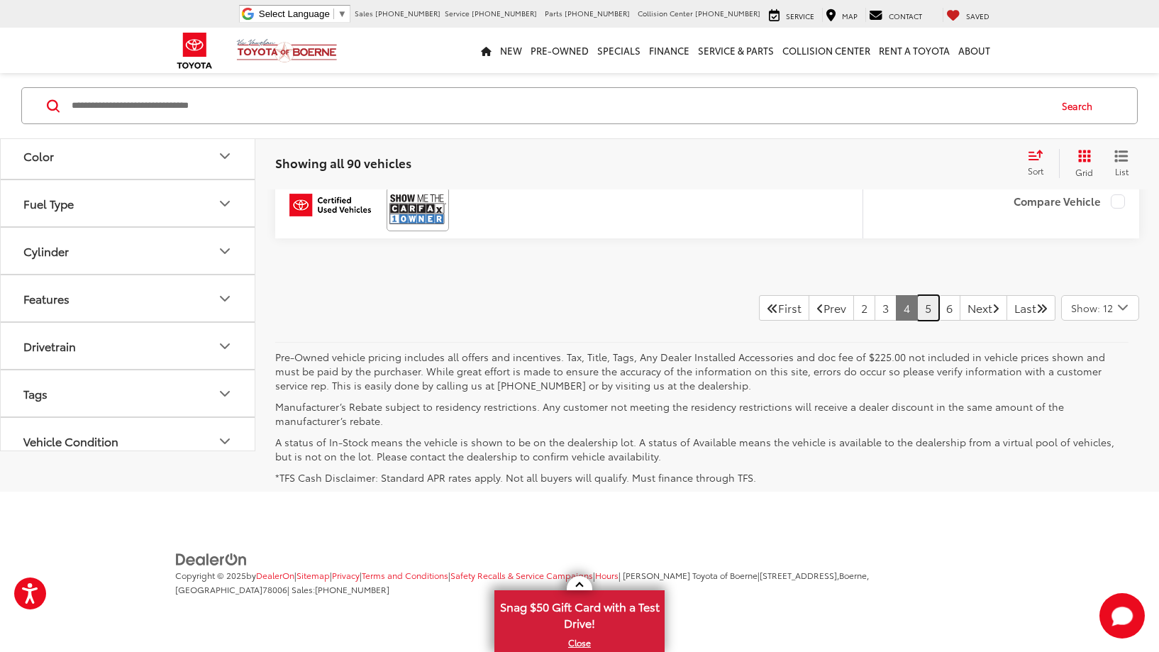
click at [917, 311] on link "5" at bounding box center [928, 308] width 22 height 26
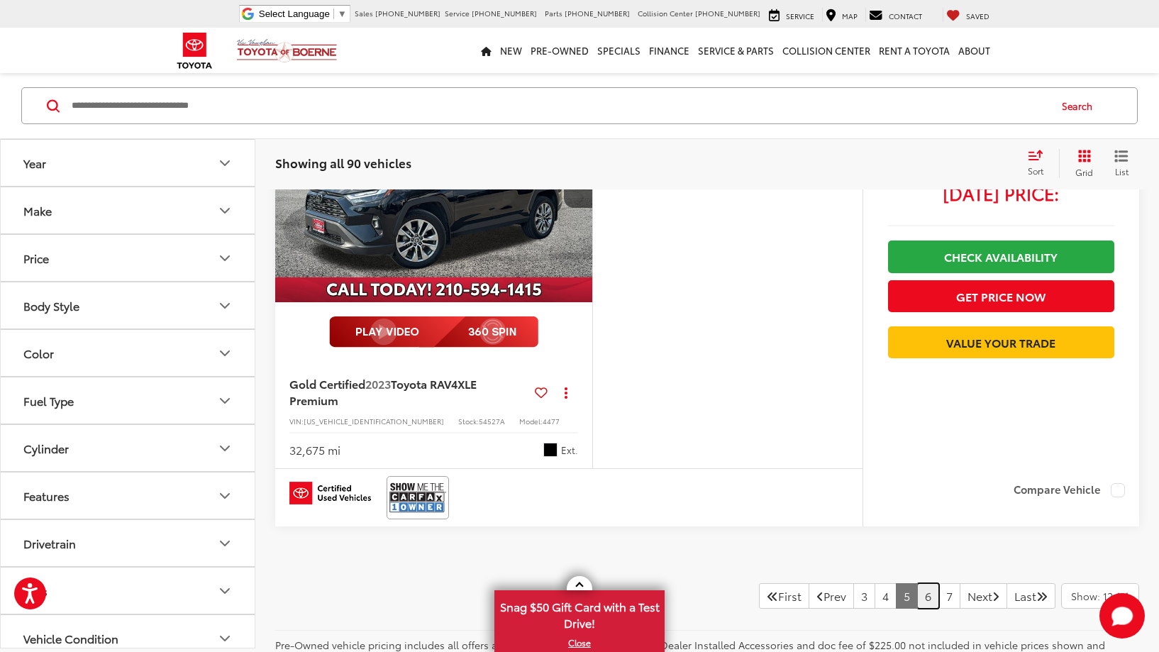
scroll to position [5883, 0]
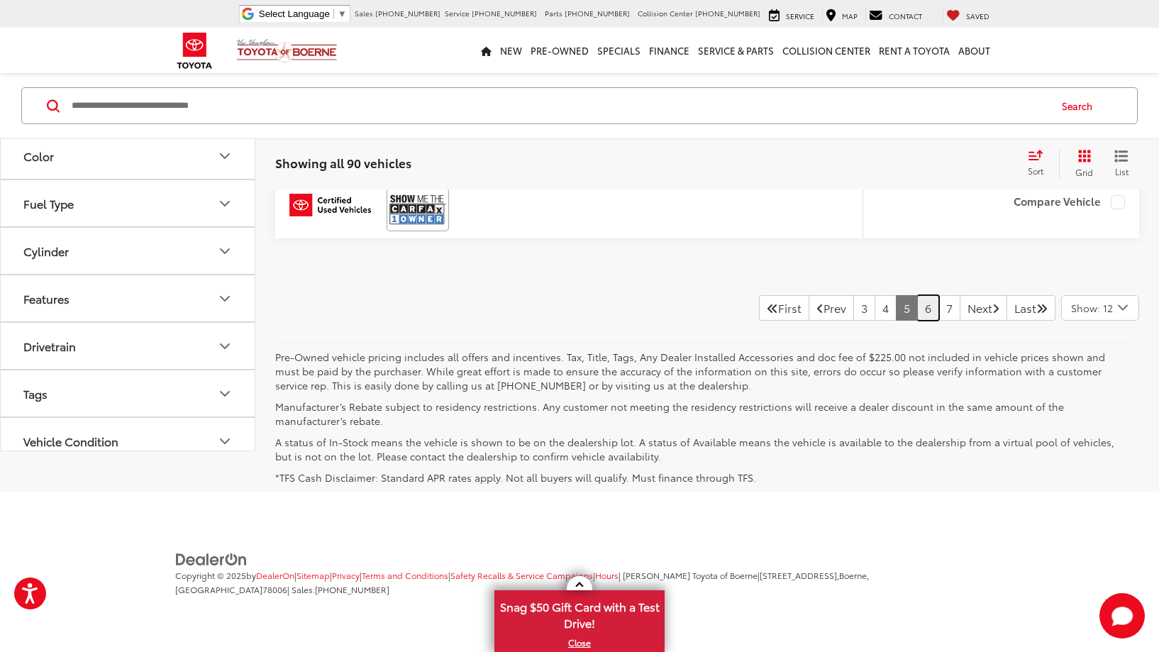
click at [917, 314] on link "6" at bounding box center [928, 308] width 22 height 26
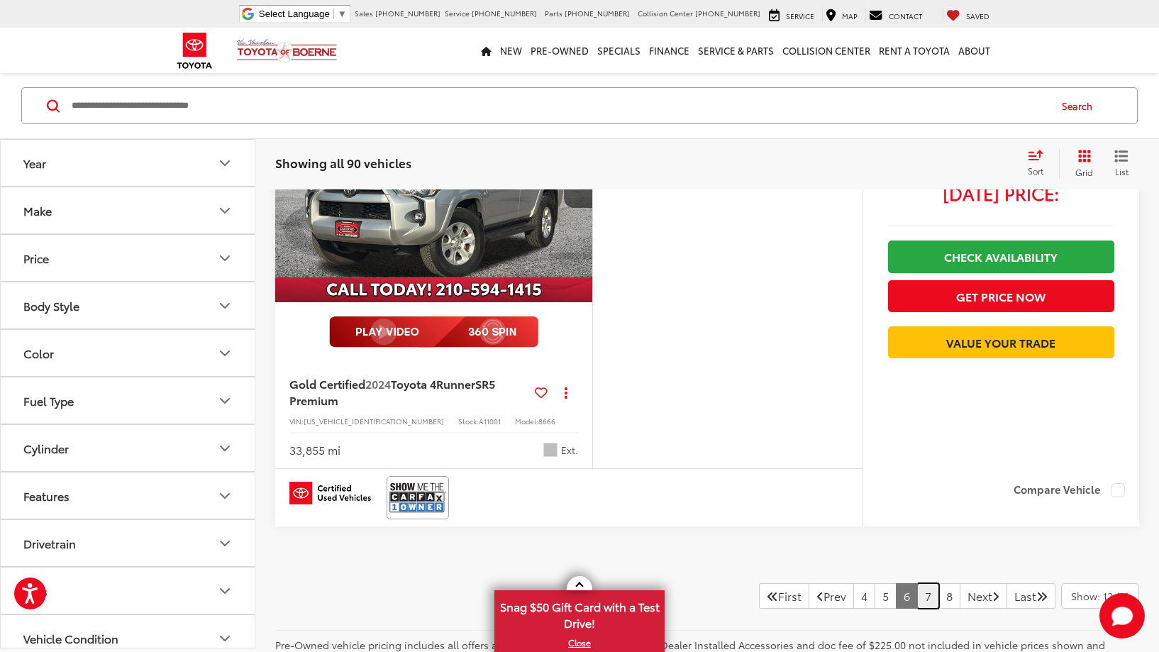
scroll to position [5879, 0]
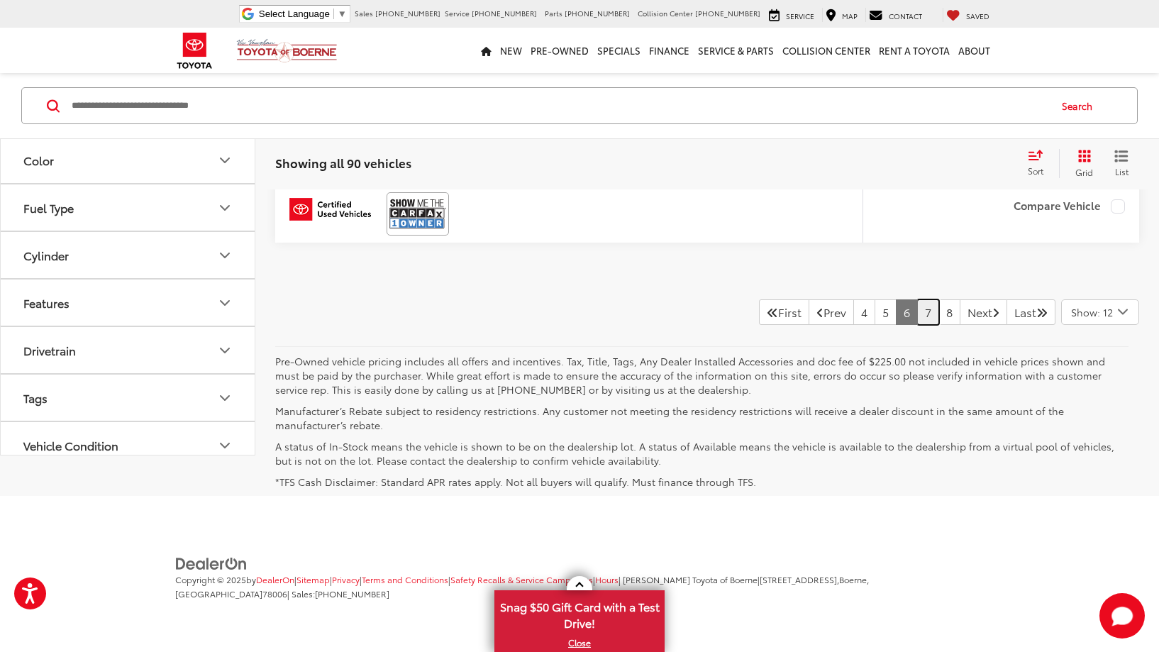
click at [917, 325] on link "7" at bounding box center [928, 312] width 22 height 26
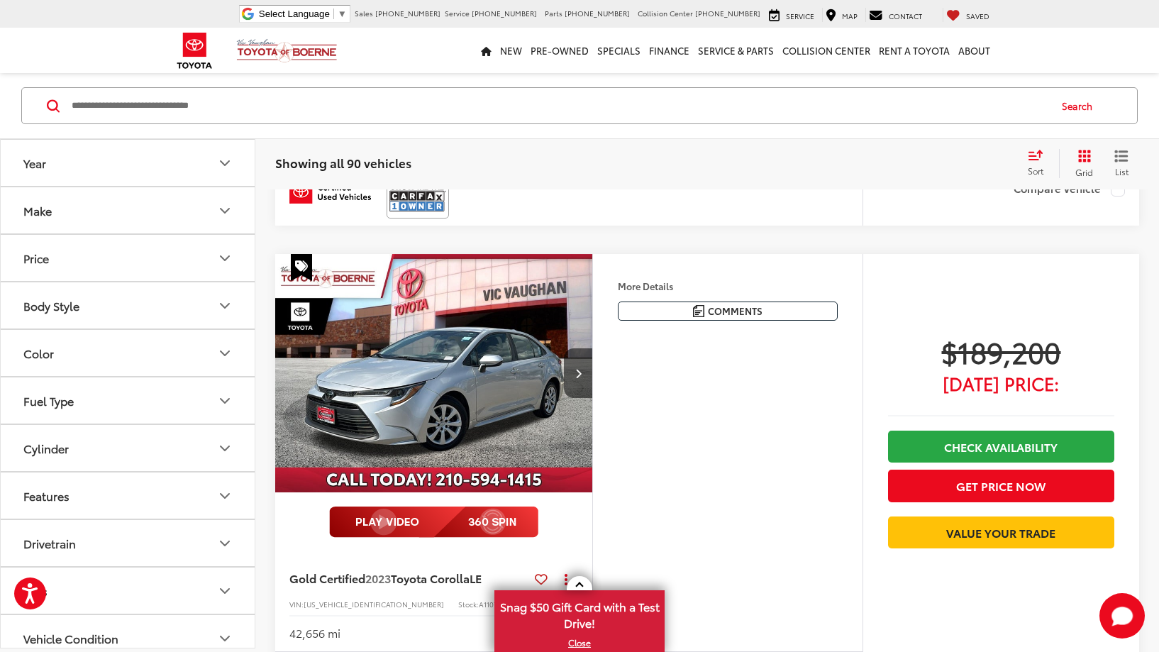
scroll to position [5808, 0]
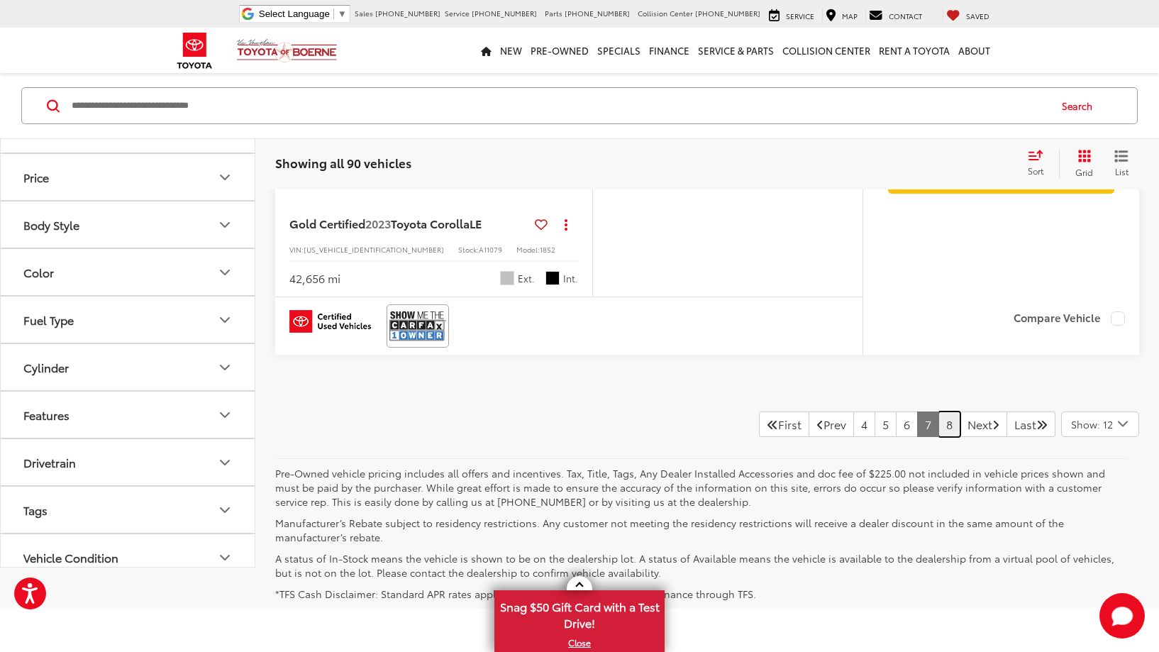
click at [938, 428] on link "8" at bounding box center [949, 424] width 22 height 26
